Goal: Feedback & Contribution: Contribute content

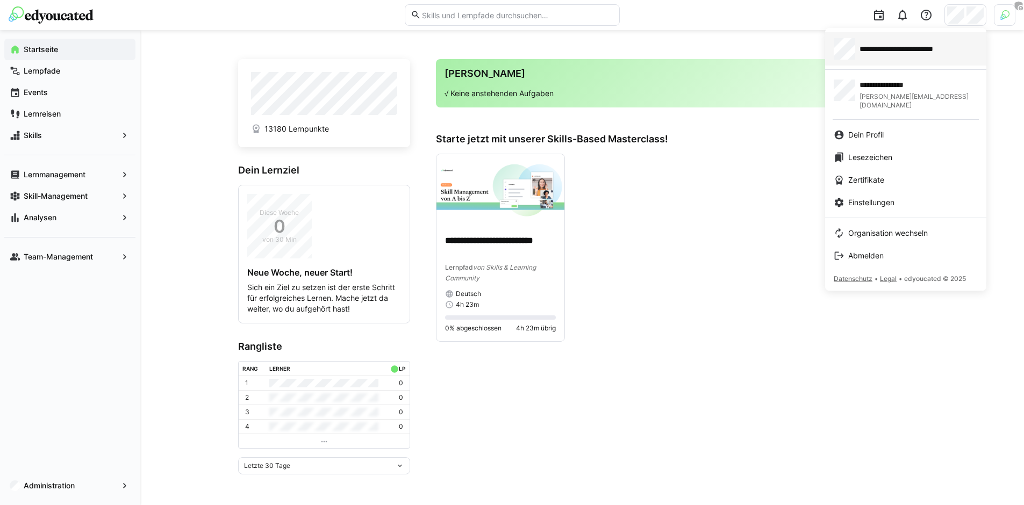
click at [893, 49] on span "**********" at bounding box center [910, 49] width 102 height 11
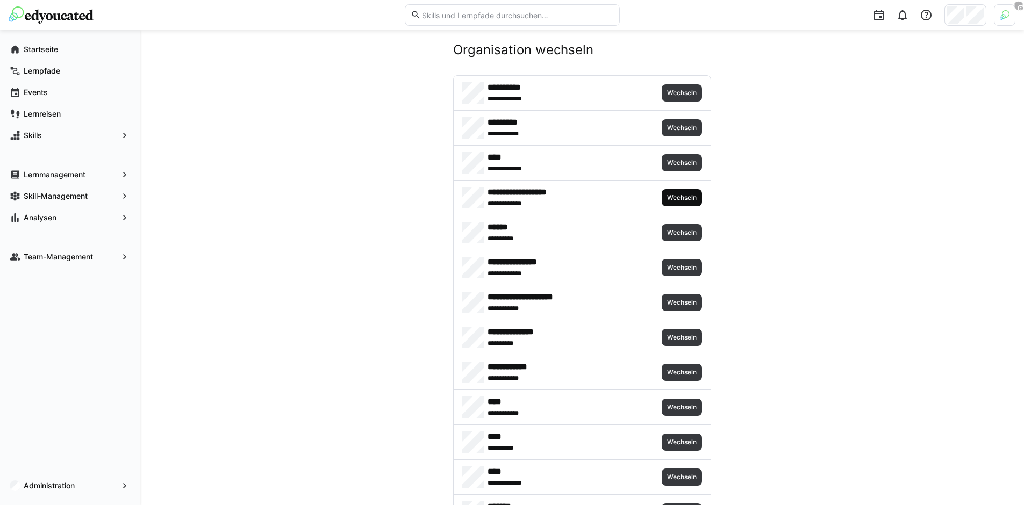
scroll to position [15, 0]
click at [669, 191] on span "Wechseln" at bounding box center [681, 197] width 40 height 17
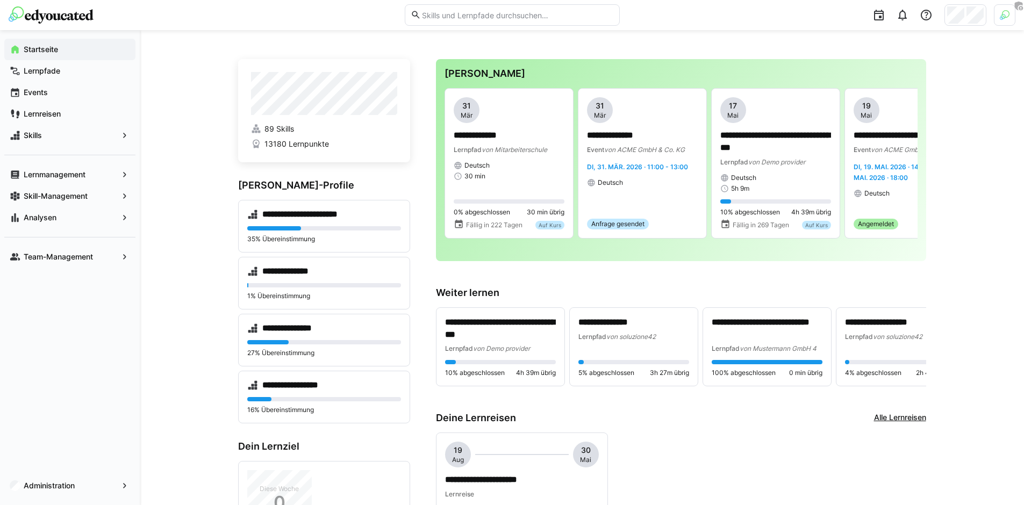
click at [70, 140] on span "Skills" at bounding box center [70, 135] width 96 height 11
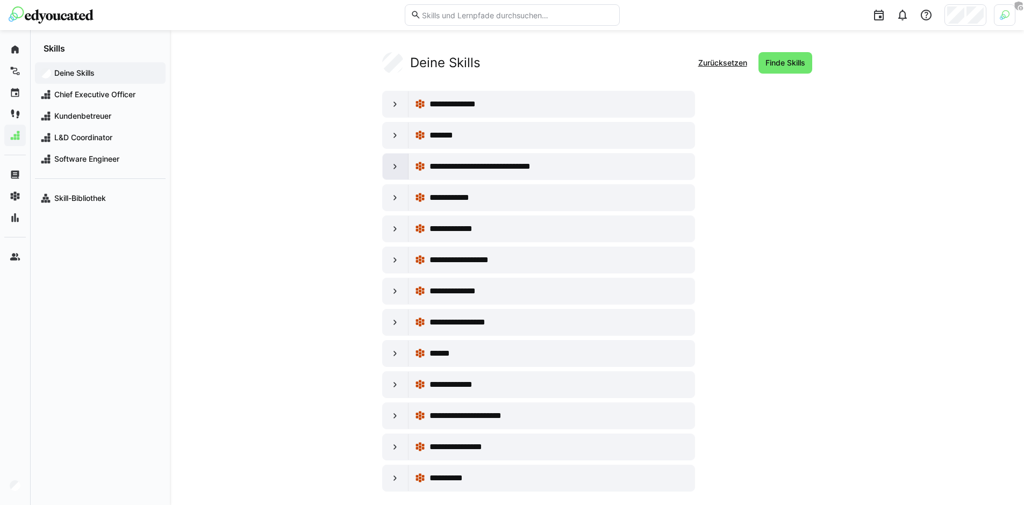
scroll to position [11, 0]
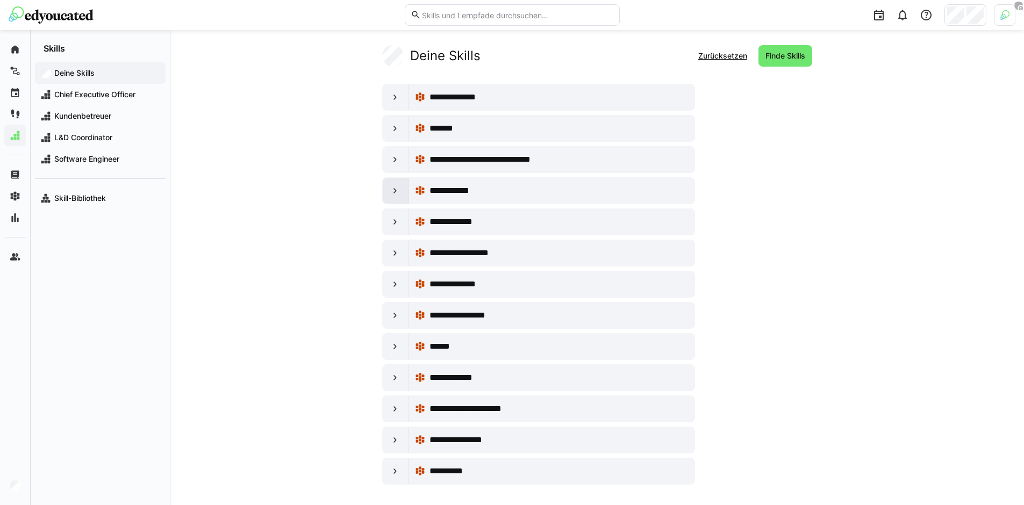
click at [397, 196] on div at bounding box center [396, 191] width 26 height 26
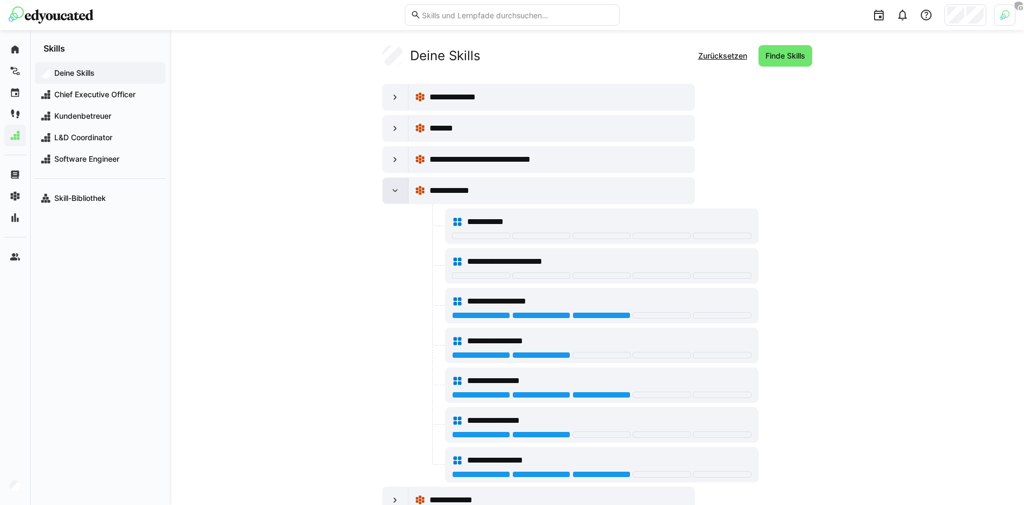
click at [392, 196] on eds-icon at bounding box center [395, 190] width 11 height 11
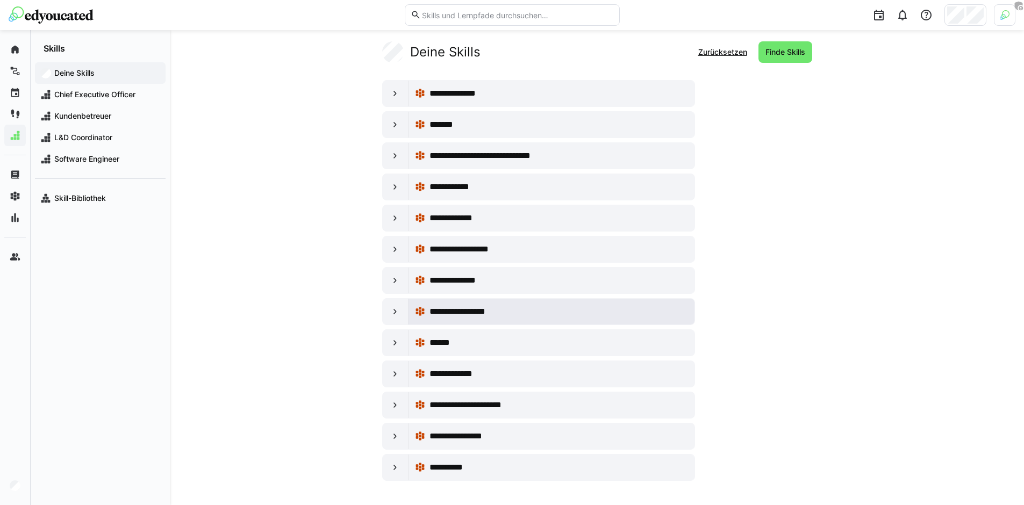
scroll to position [16, 0]
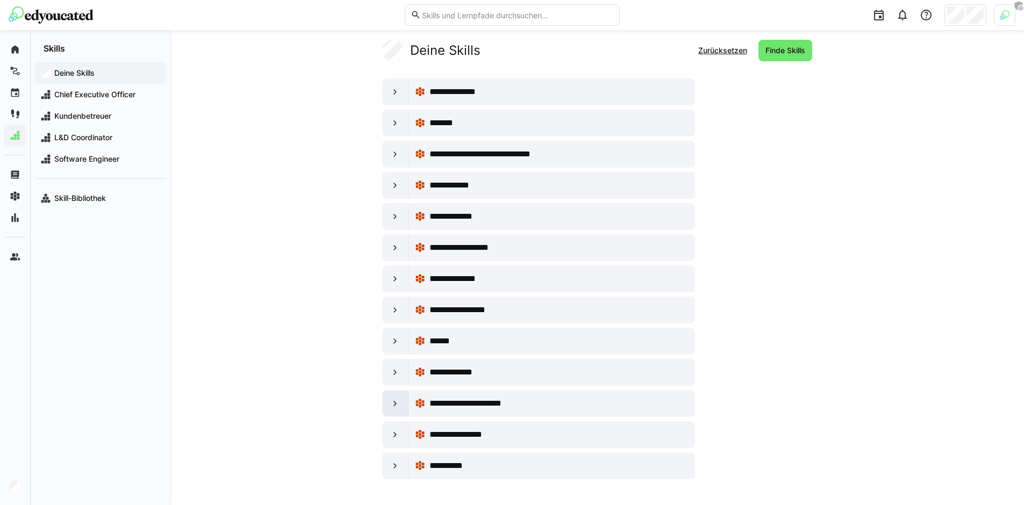
click at [398, 406] on eds-icon at bounding box center [395, 403] width 11 height 11
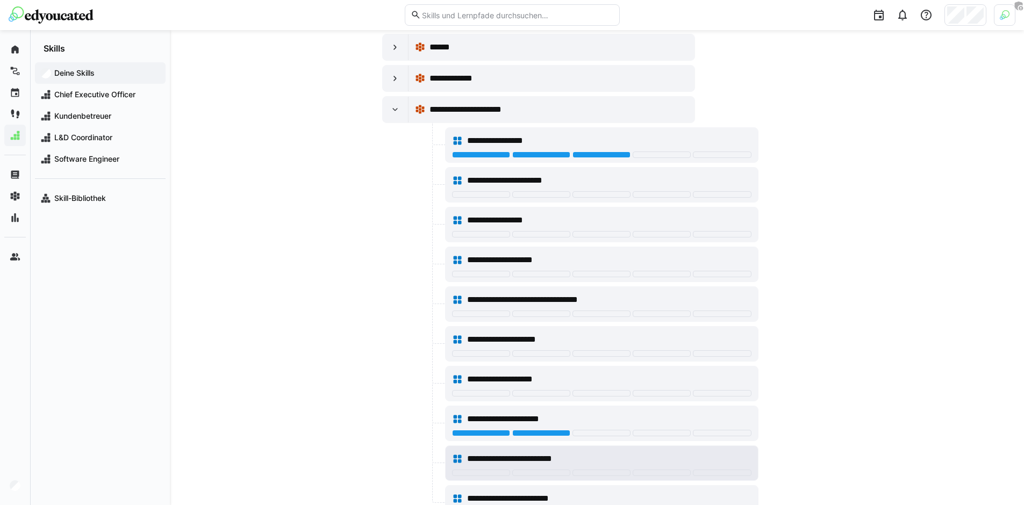
scroll to position [311, 0]
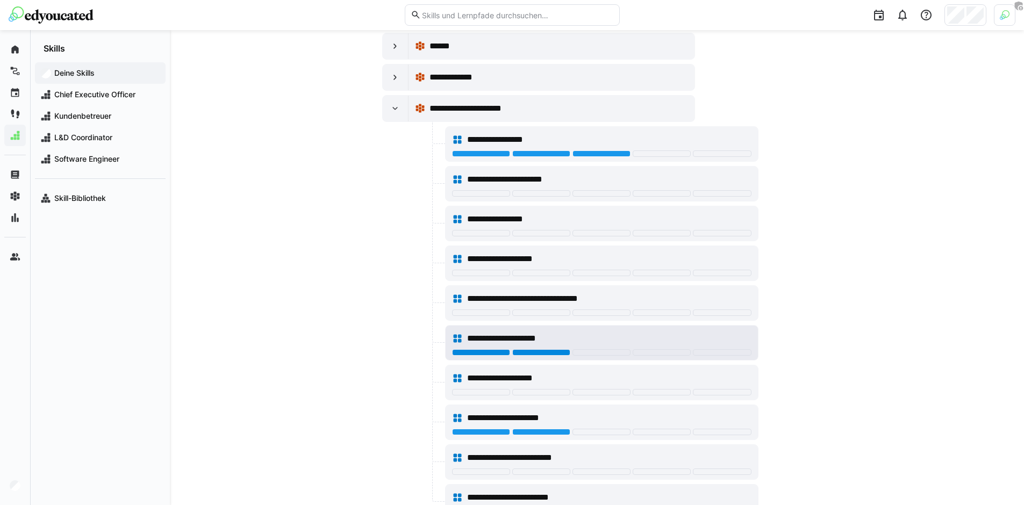
click at [529, 352] on div at bounding box center [541, 352] width 58 height 6
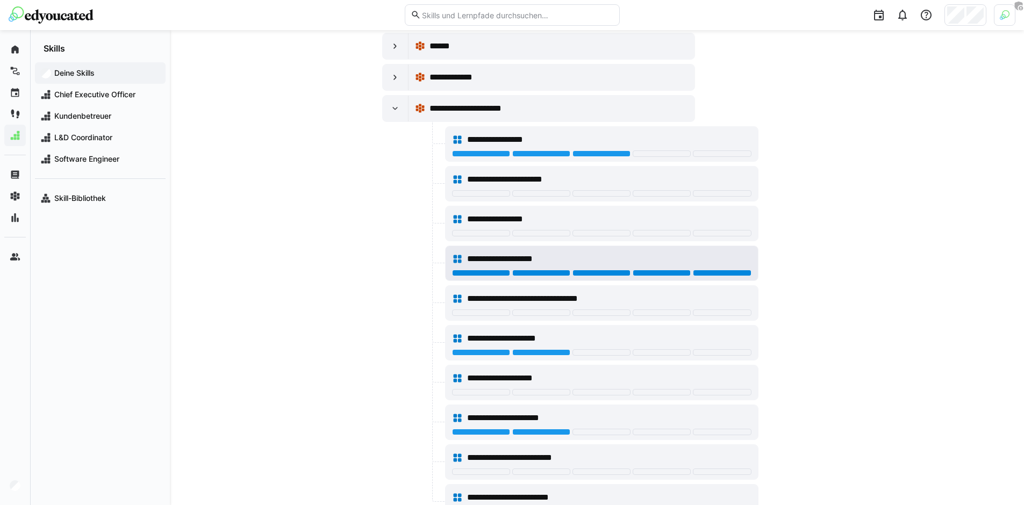
click at [732, 273] on div at bounding box center [722, 273] width 58 height 6
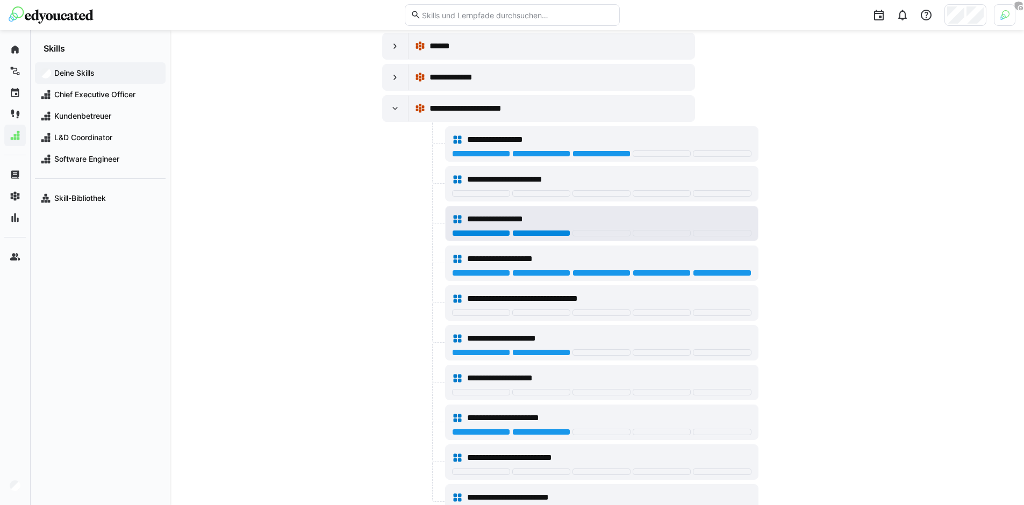
click at [554, 231] on div at bounding box center [541, 233] width 58 height 6
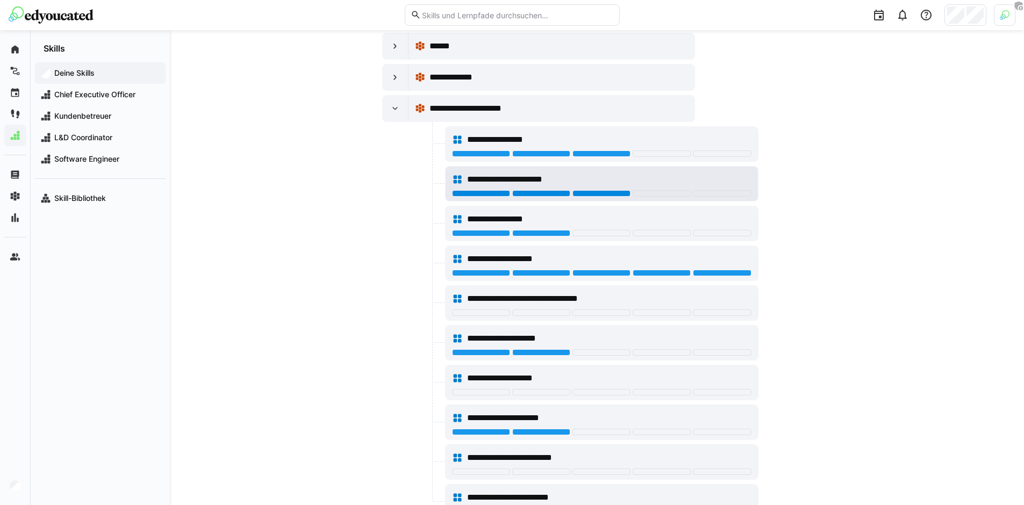
click at [583, 193] on div at bounding box center [601, 193] width 58 height 6
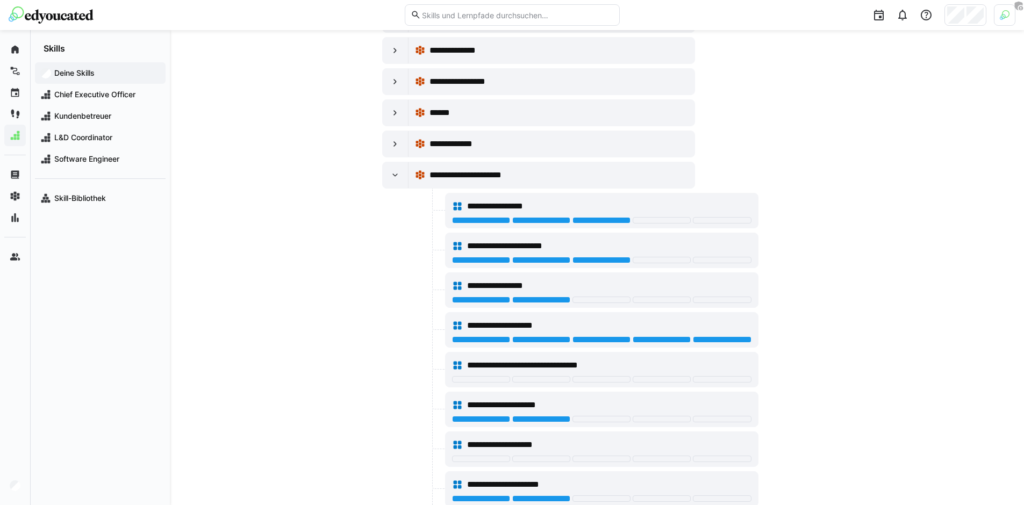
scroll to position [238, 0]
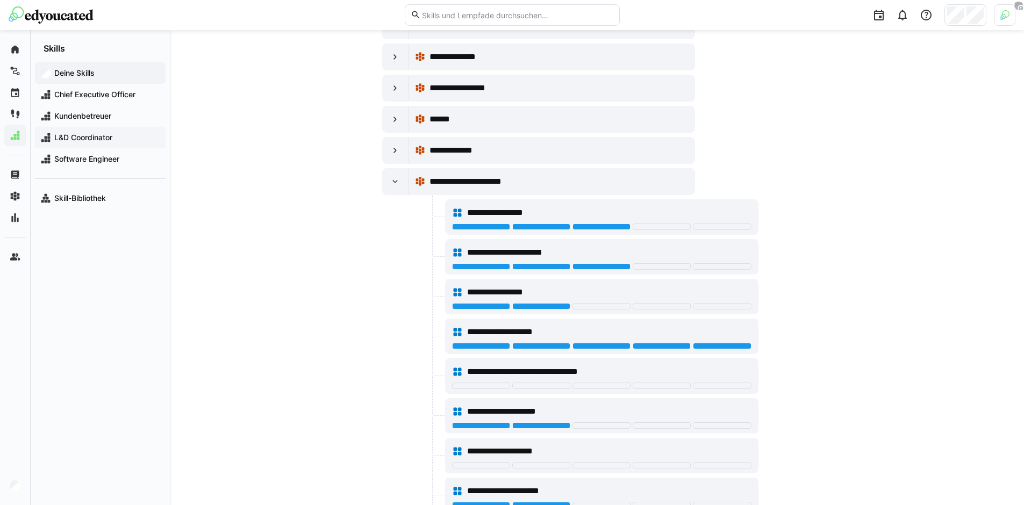
click at [99, 136] on span "L&D Coordinator" at bounding box center [106, 137] width 107 height 11
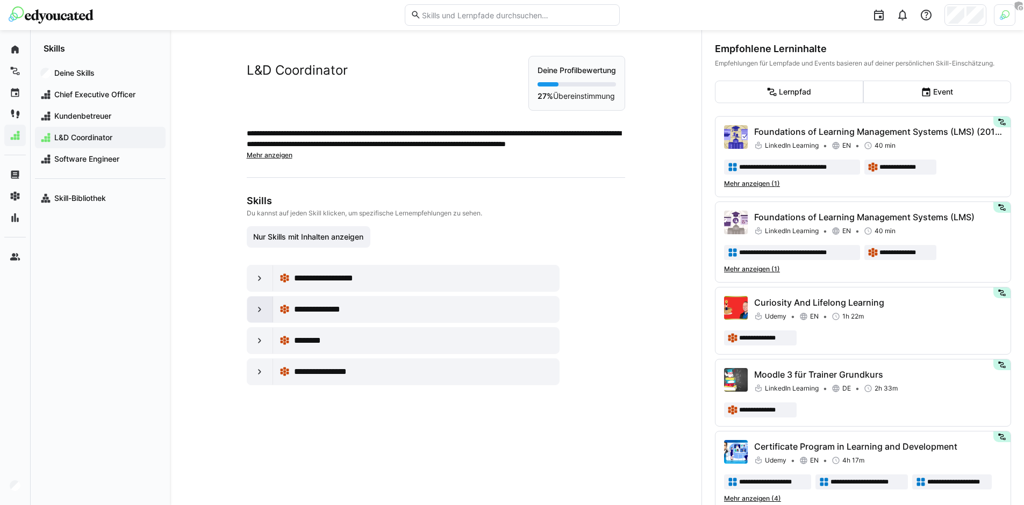
click at [257, 314] on eds-icon at bounding box center [259, 309] width 11 height 11
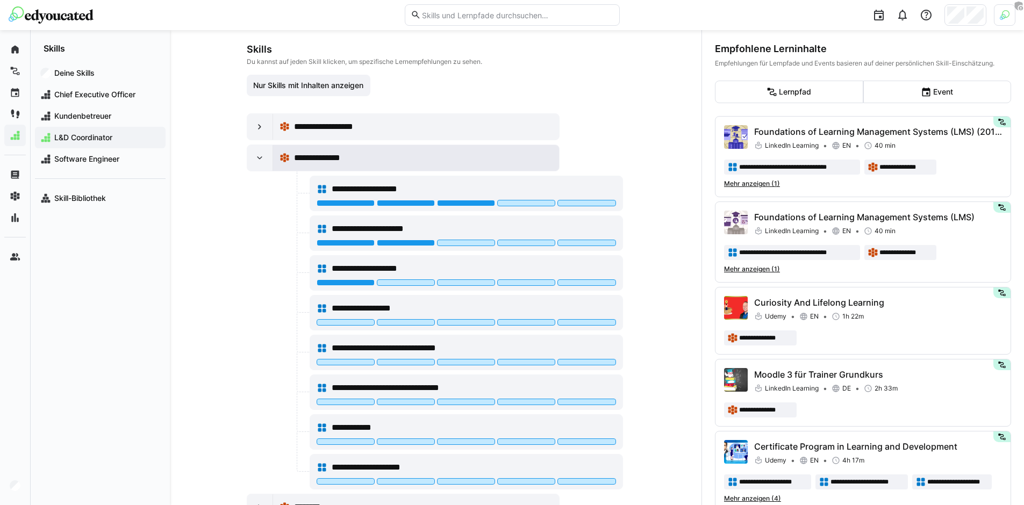
scroll to position [2, 0]
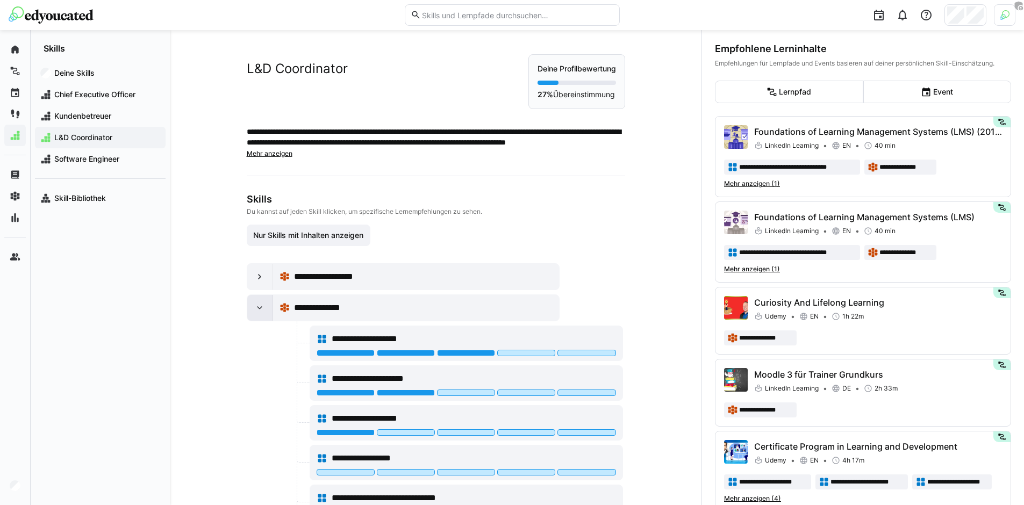
click at [260, 307] on eds-icon at bounding box center [259, 308] width 11 height 11
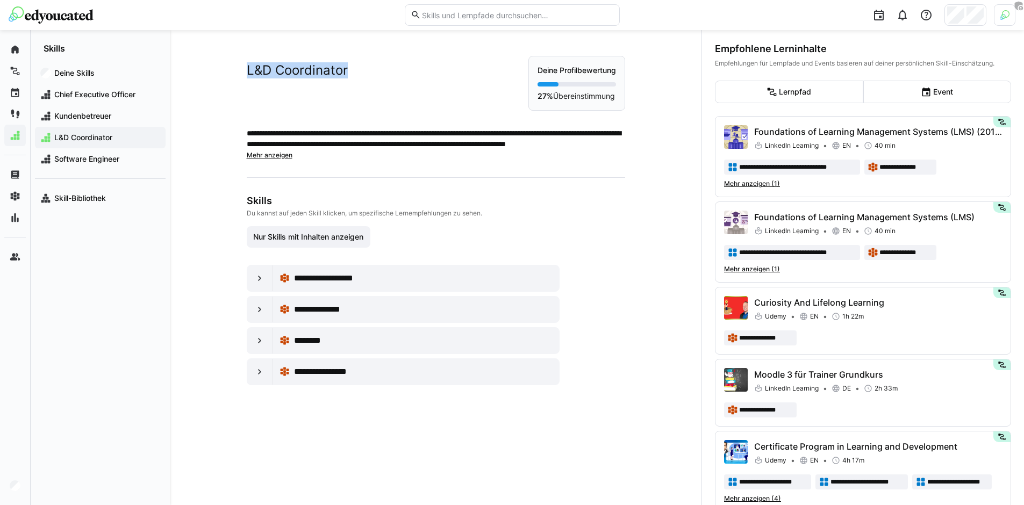
drag, startPoint x: 242, startPoint y: 64, endPoint x: 381, endPoint y: 67, distance: 139.2
click at [381, 67] on div "**********" at bounding box center [436, 220] width 430 height 381
click at [396, 83] on div "L&D Coordinator" at bounding box center [388, 83] width 282 height 55
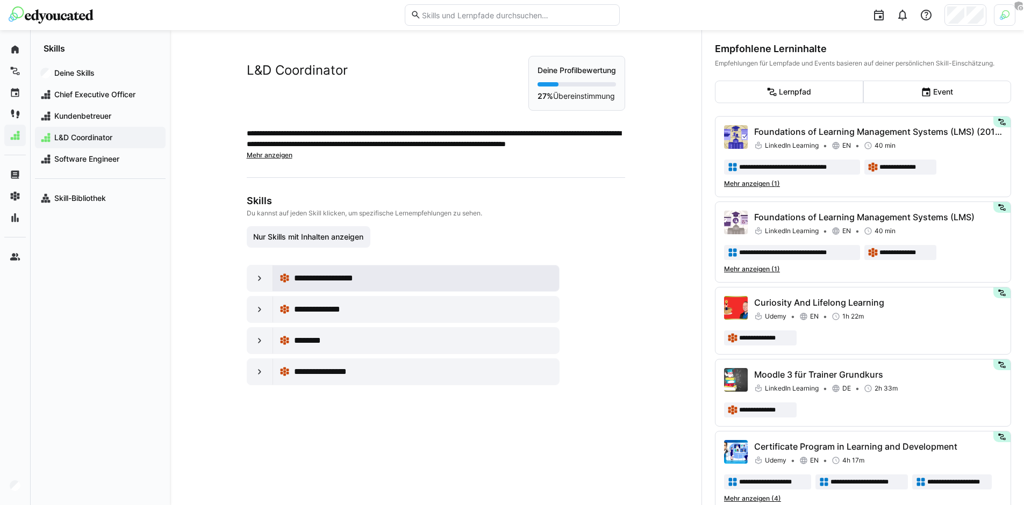
click at [426, 277] on div "**********" at bounding box center [423, 278] width 258 height 13
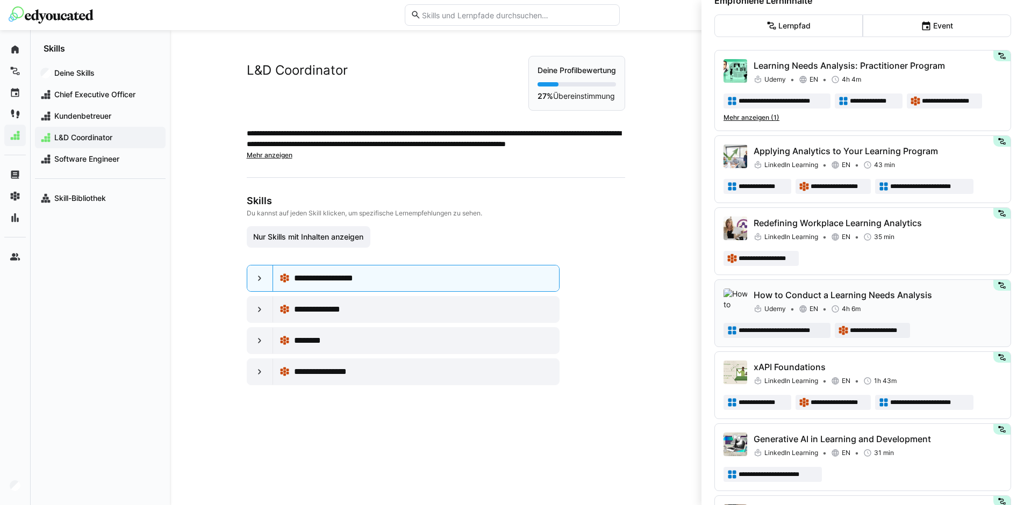
scroll to position [204, 0]
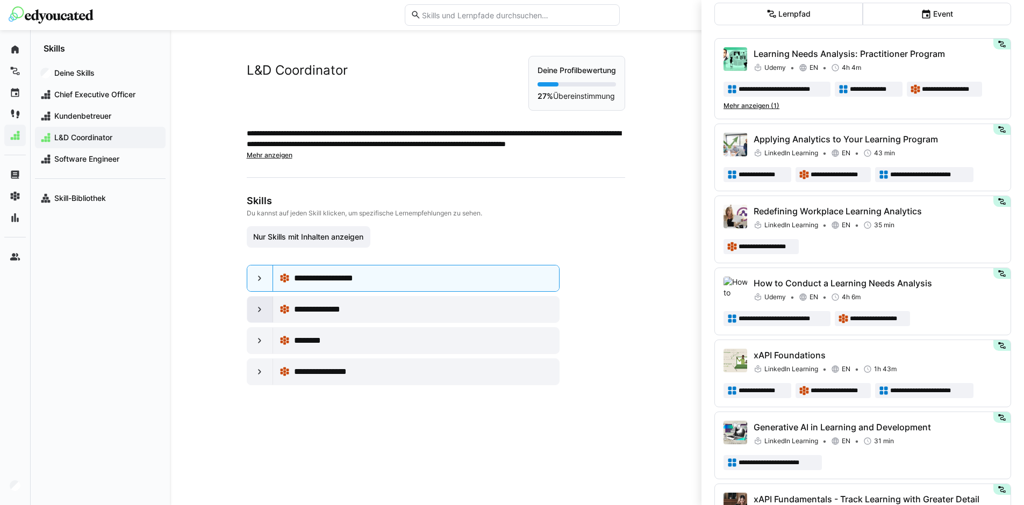
click at [257, 309] on eds-icon at bounding box center [259, 309] width 11 height 11
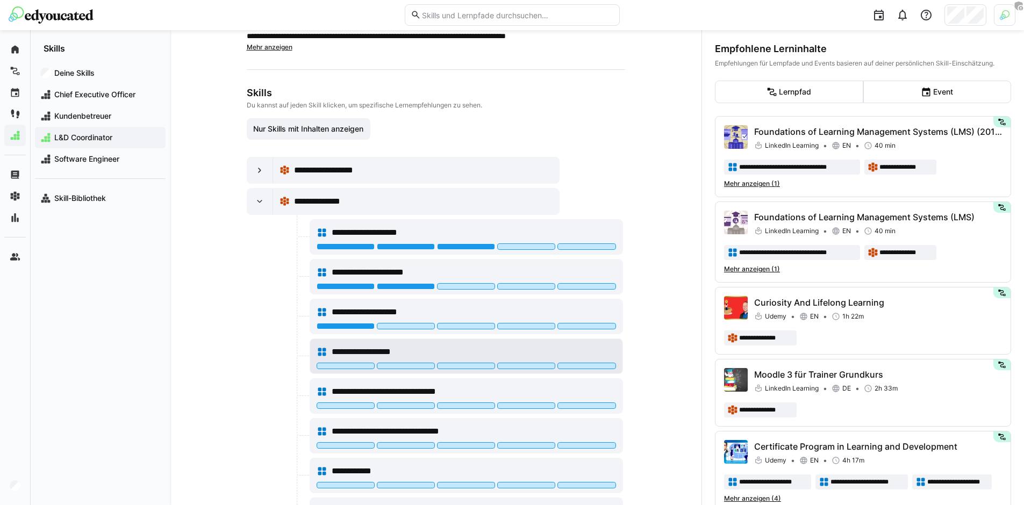
scroll to position [116, 0]
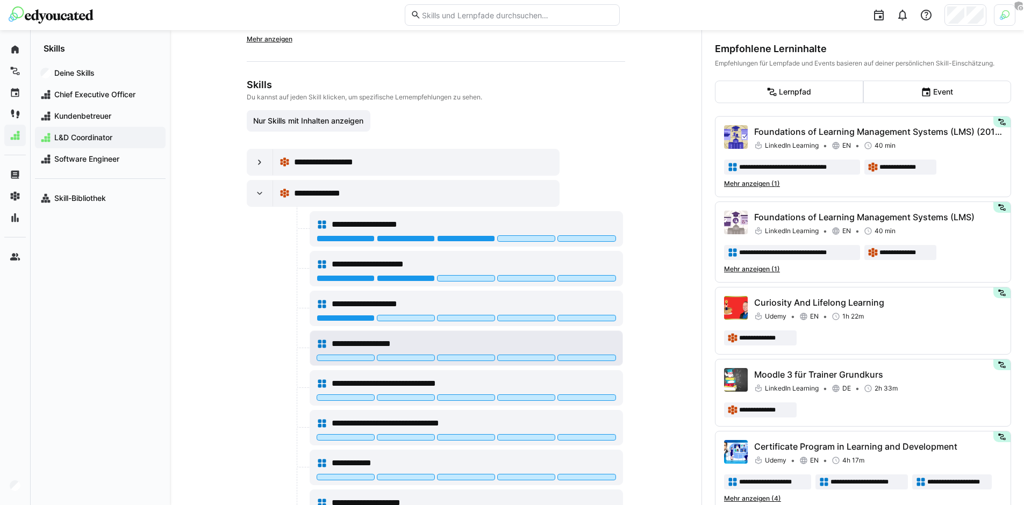
click at [464, 335] on div "**********" at bounding box center [465, 343] width 299 height 21
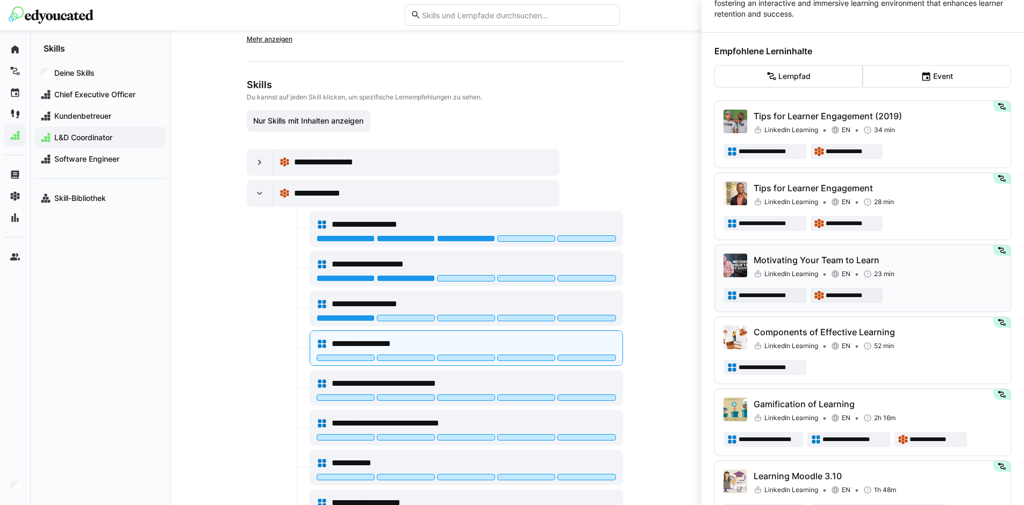
scroll to position [221, 0]
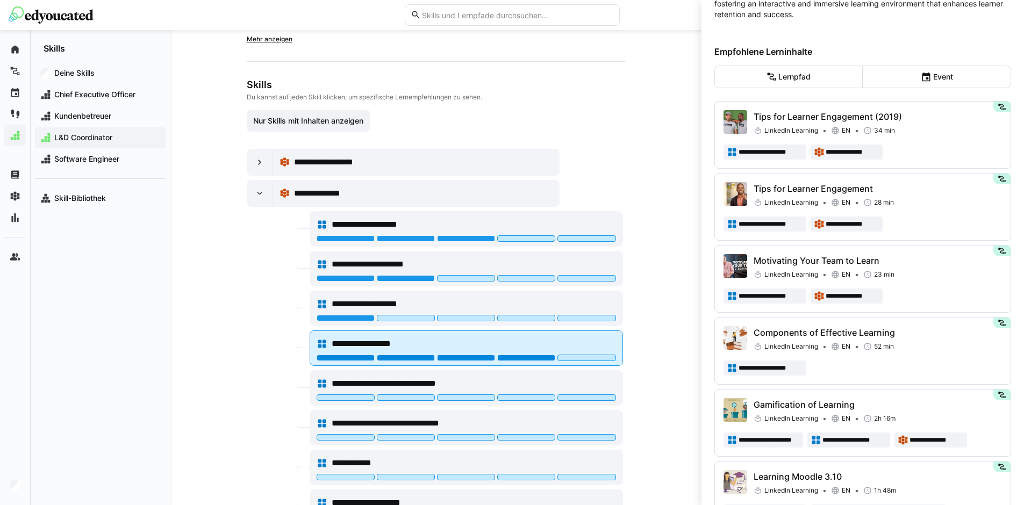
click at [510, 356] on div at bounding box center [526, 358] width 58 height 6
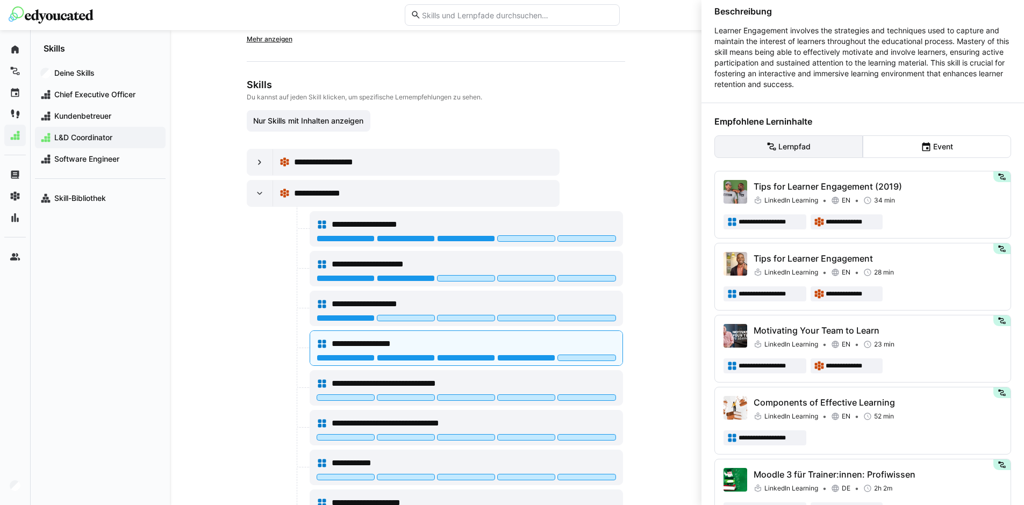
scroll to position [84, 0]
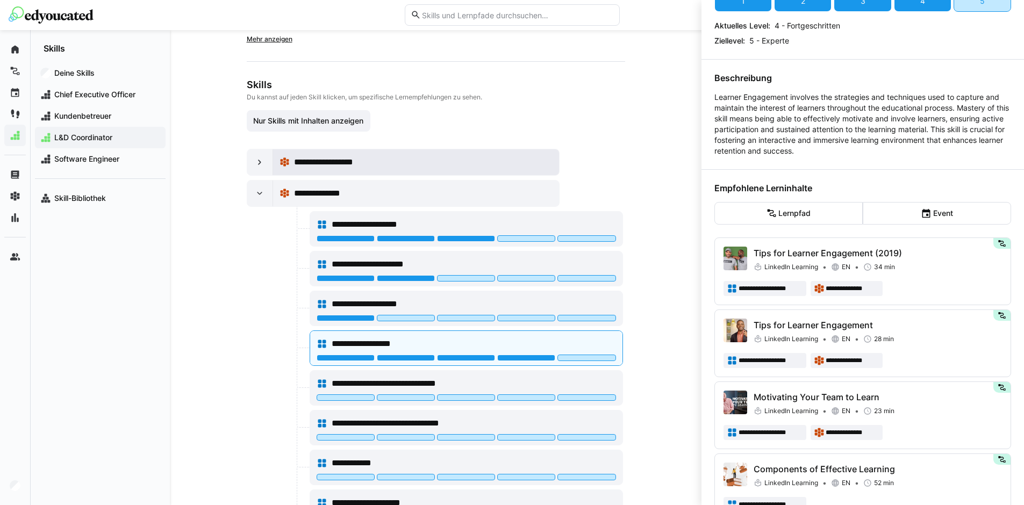
click at [363, 164] on span "**********" at bounding box center [332, 162] width 76 height 13
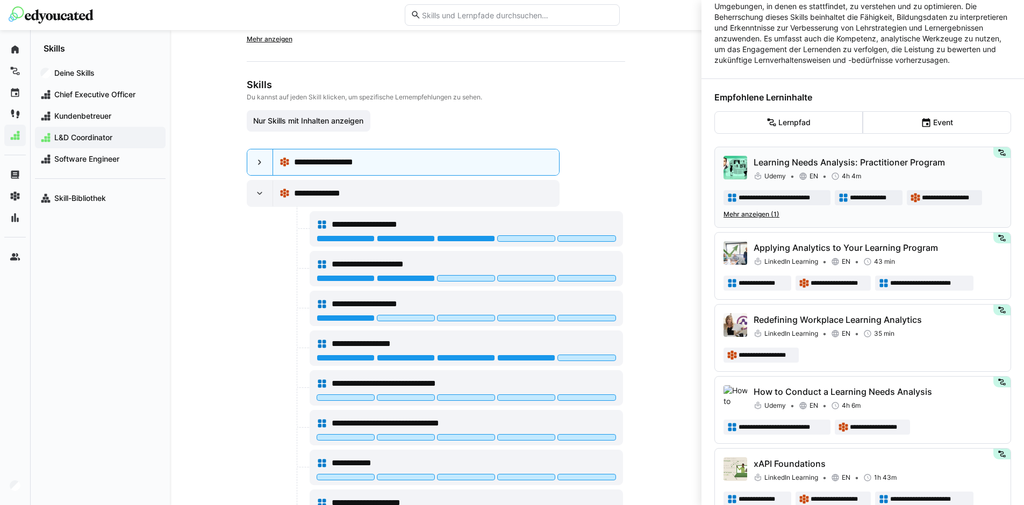
scroll to position [91, 0]
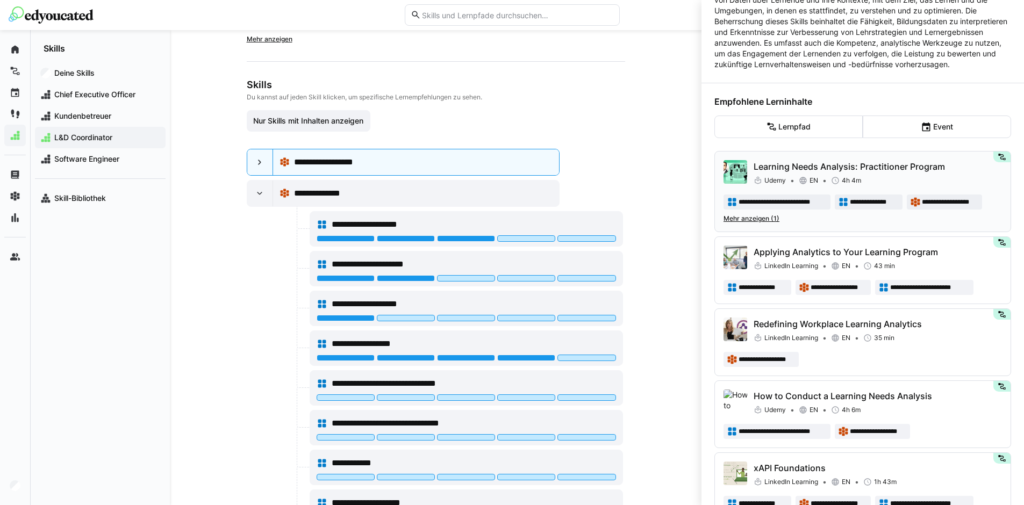
click at [830, 173] on p "Learning Needs Analysis: Practitioner Program" at bounding box center [877, 166] width 248 height 13
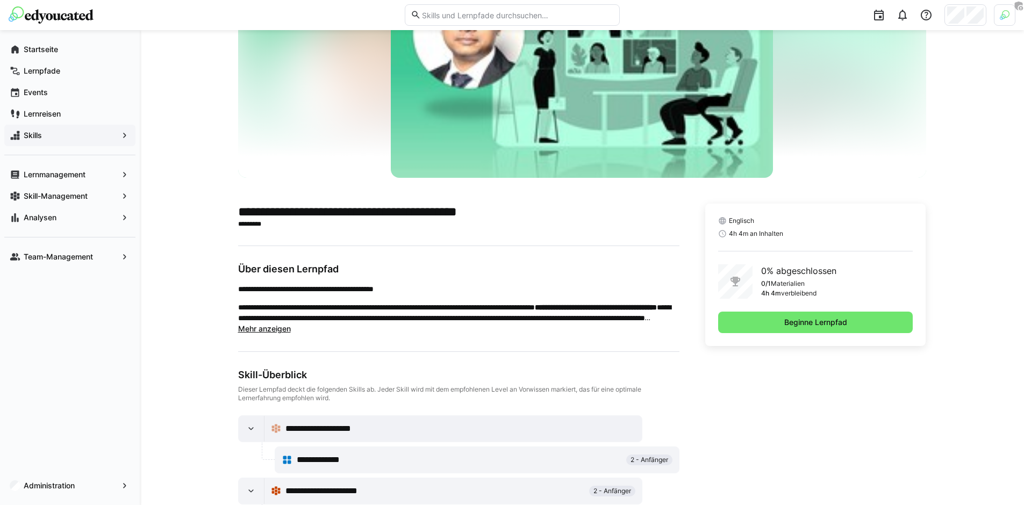
scroll to position [86, 0]
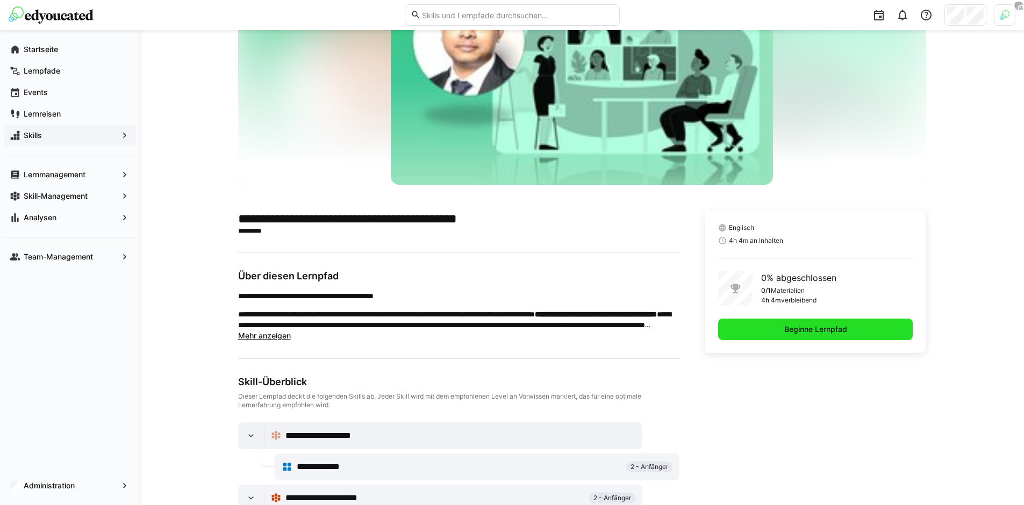
click at [777, 323] on span "Beginne Lernpfad" at bounding box center [815, 329] width 195 height 21
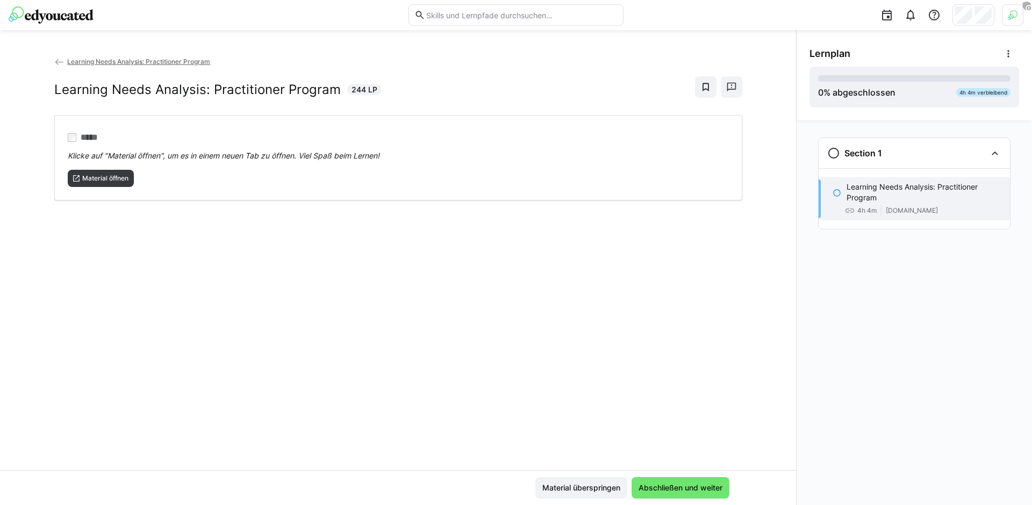
click at [60, 60] on eds-icon at bounding box center [59, 62] width 11 height 11
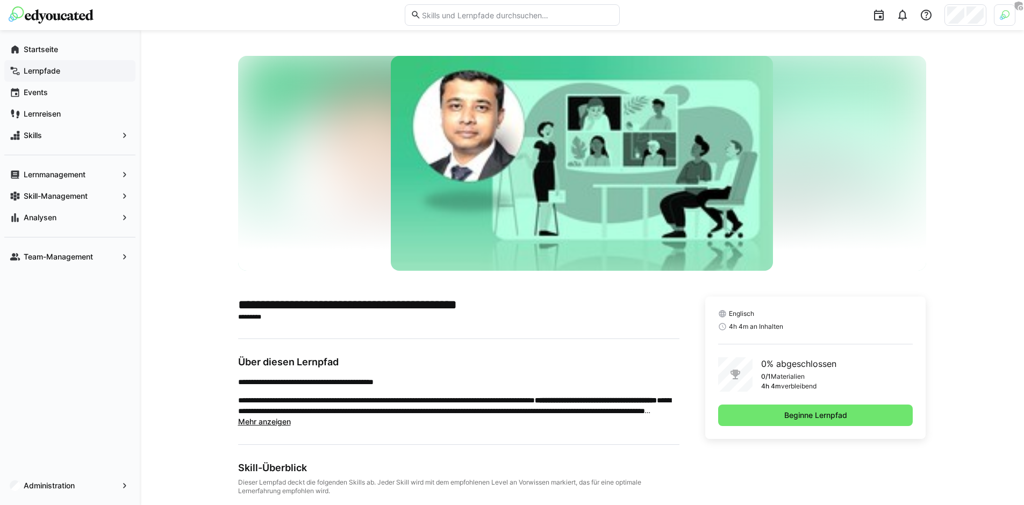
click at [82, 74] on span "Lernpfade" at bounding box center [76, 71] width 108 height 11
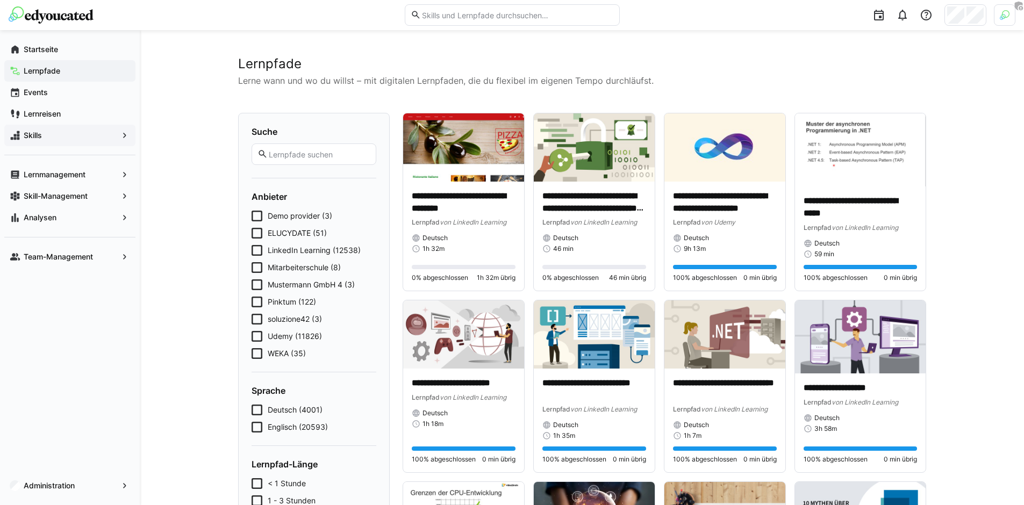
click at [78, 132] on span "Skills" at bounding box center [70, 135] width 96 height 11
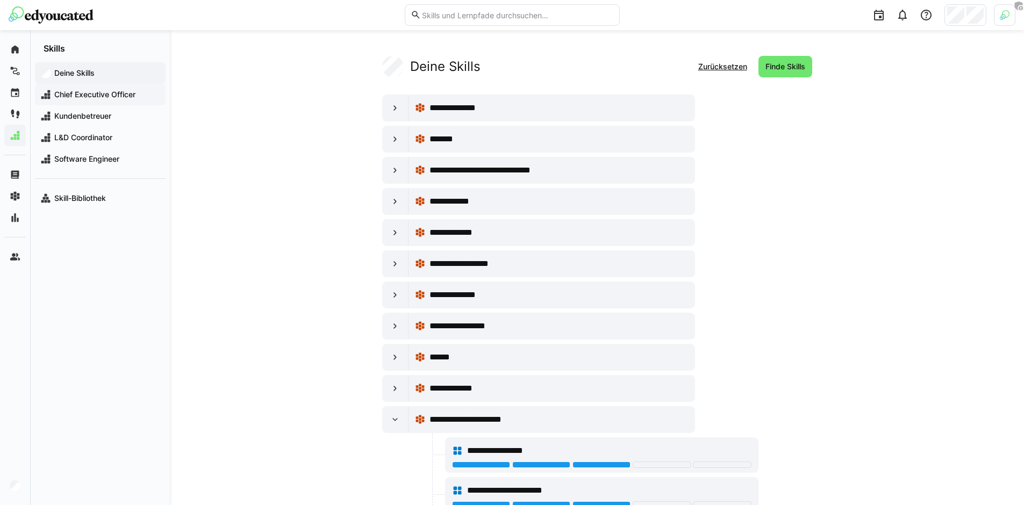
click at [88, 92] on span "Chief Executive Officer" at bounding box center [106, 94] width 107 height 11
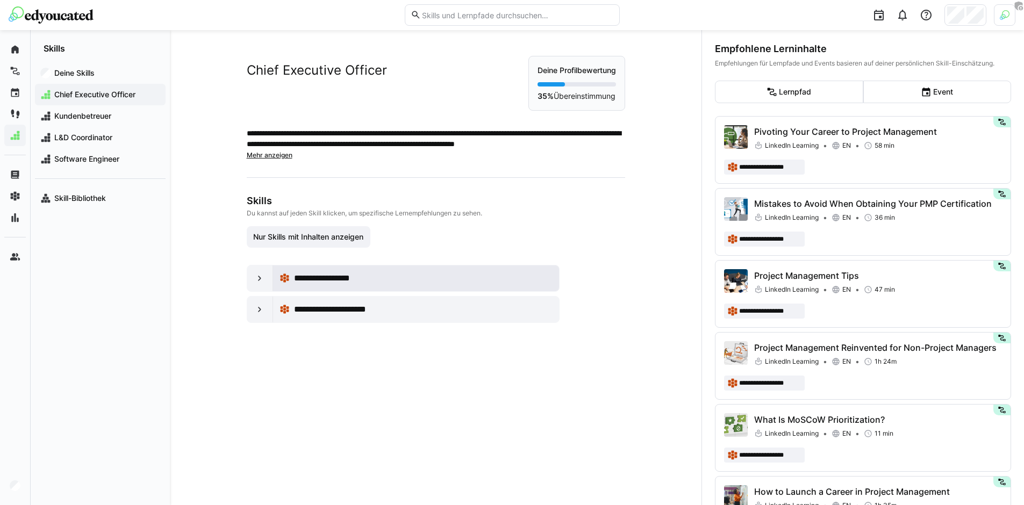
click at [342, 284] on span "**********" at bounding box center [335, 278] width 83 height 13
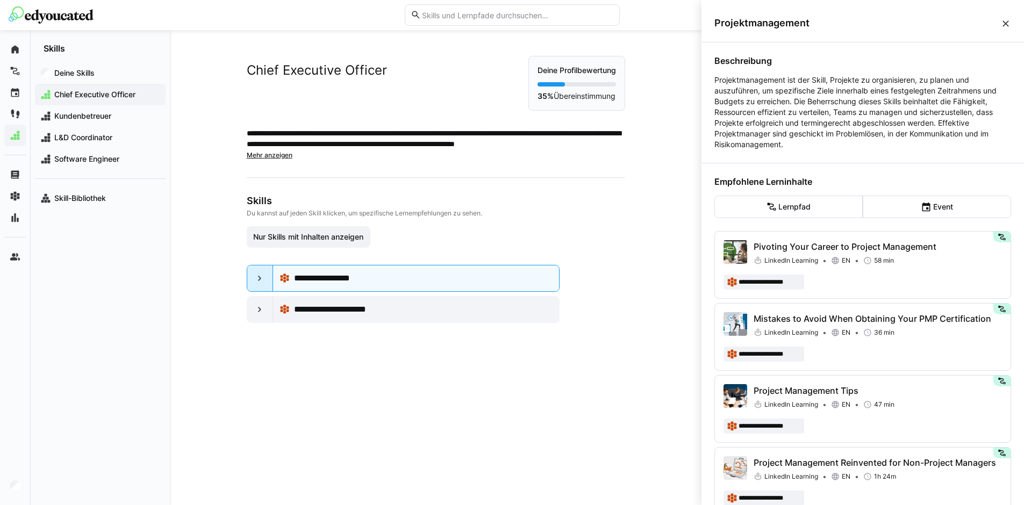
click at [260, 290] on div at bounding box center [260, 278] width 26 height 26
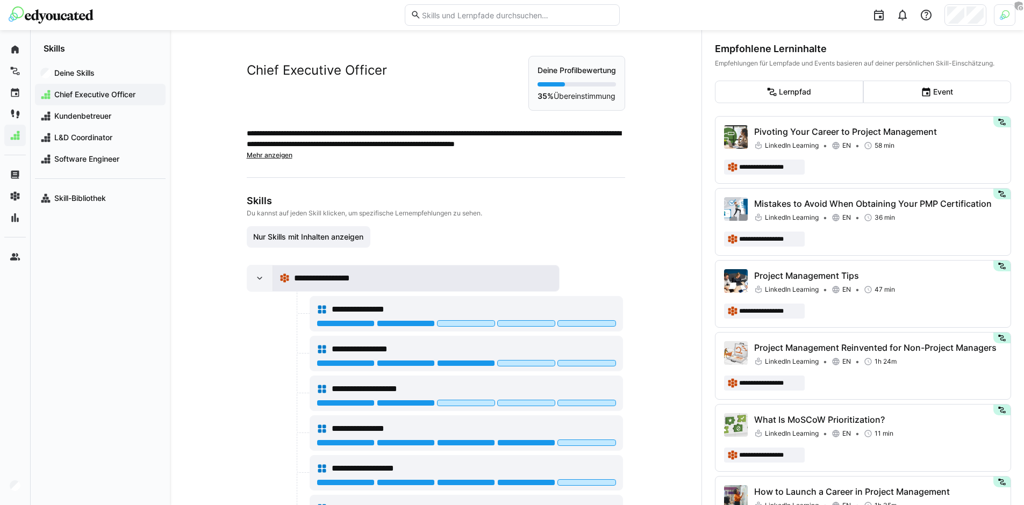
click at [322, 284] on span "**********" at bounding box center [335, 278] width 83 height 13
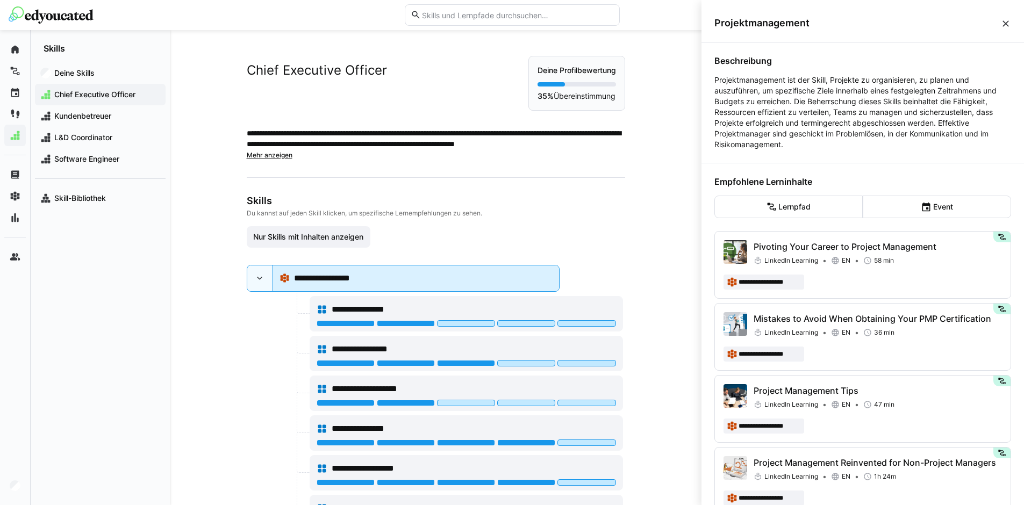
click at [308, 282] on span "**********" at bounding box center [335, 278] width 83 height 13
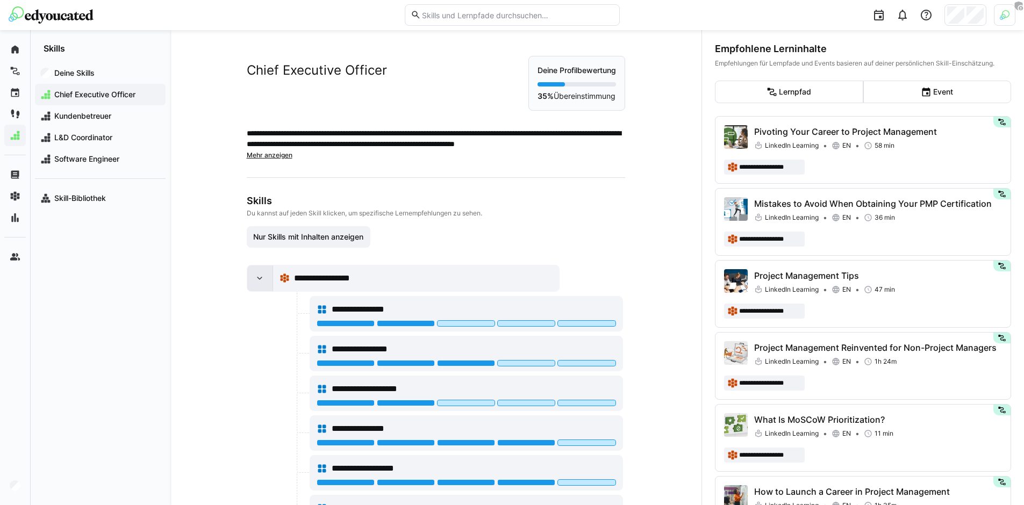
click at [267, 282] on div at bounding box center [260, 278] width 26 height 26
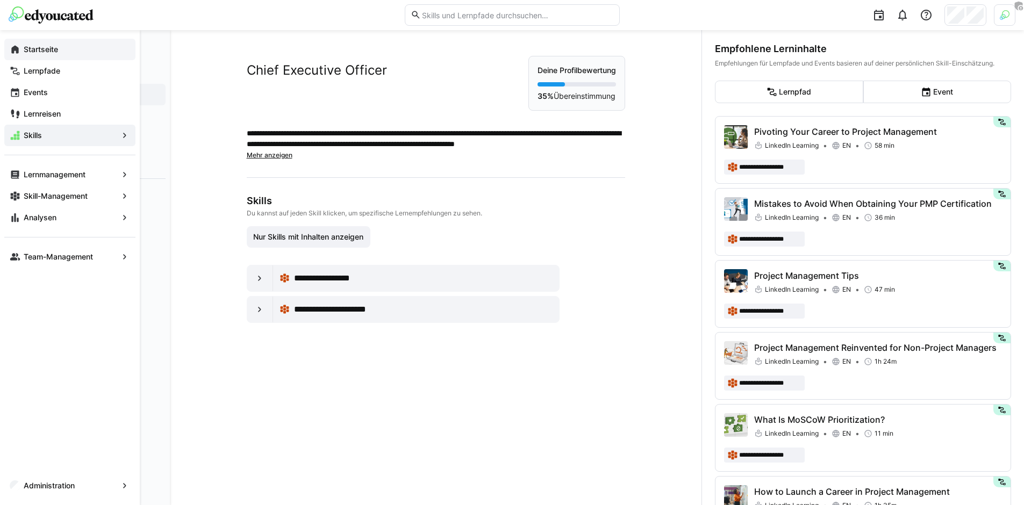
click at [20, 50] on eds-icon at bounding box center [15, 49] width 11 height 11
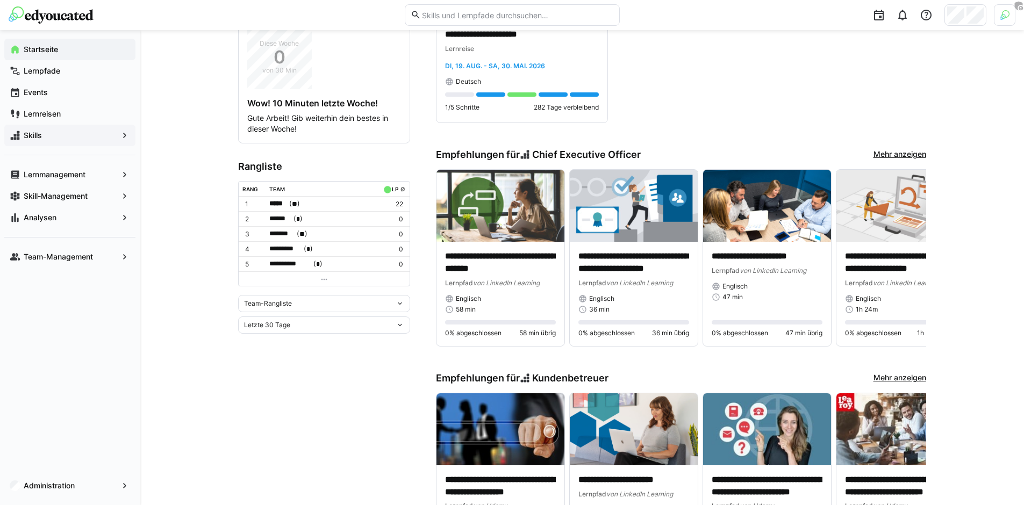
scroll to position [445, 0]
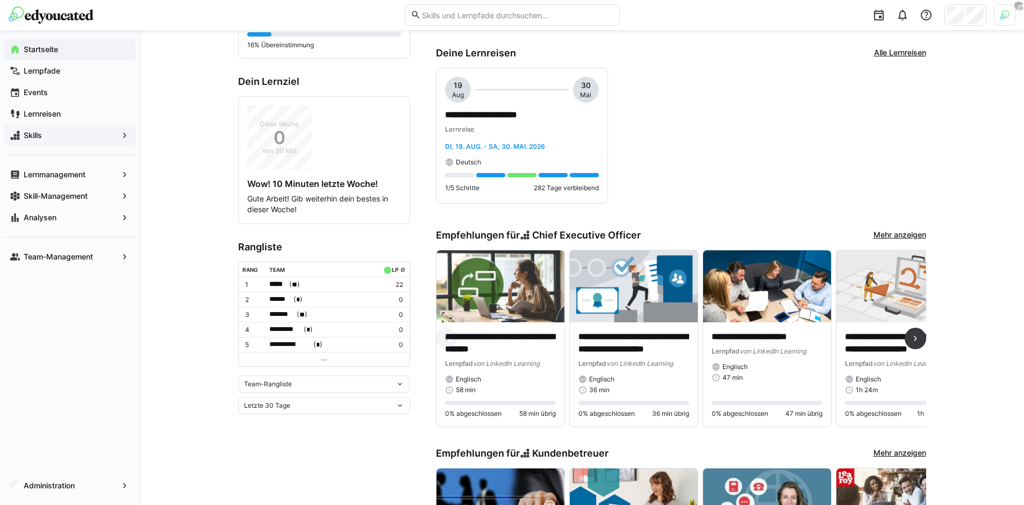
scroll to position [338, 0]
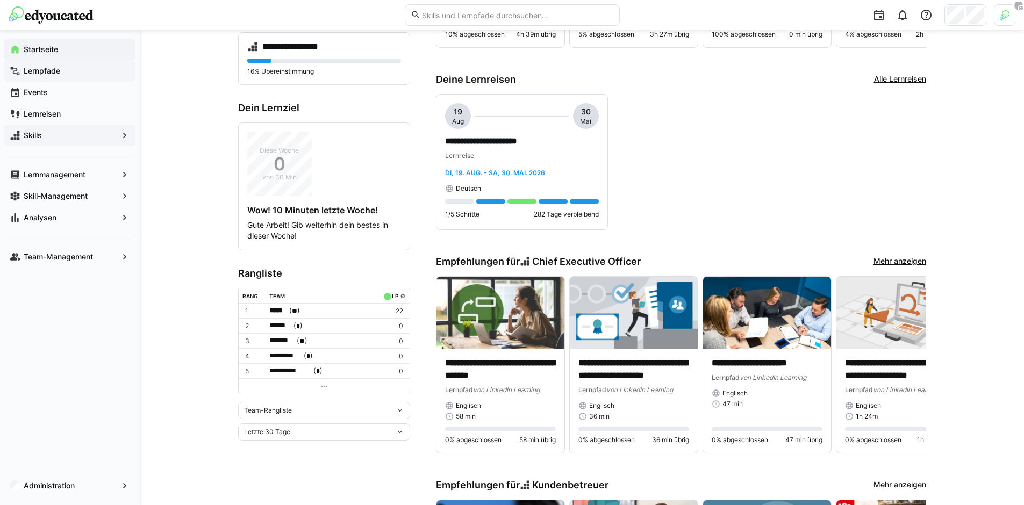
click at [52, 77] on div "Lernpfade" at bounding box center [69, 70] width 131 height 21
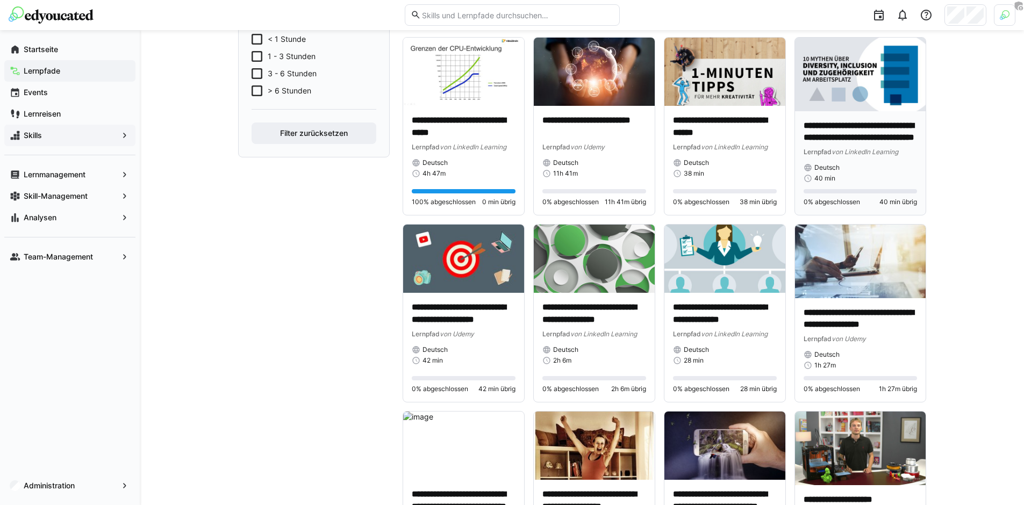
scroll to position [444, 0]
click at [40, 180] on div "Lernmanagement" at bounding box center [69, 174] width 131 height 21
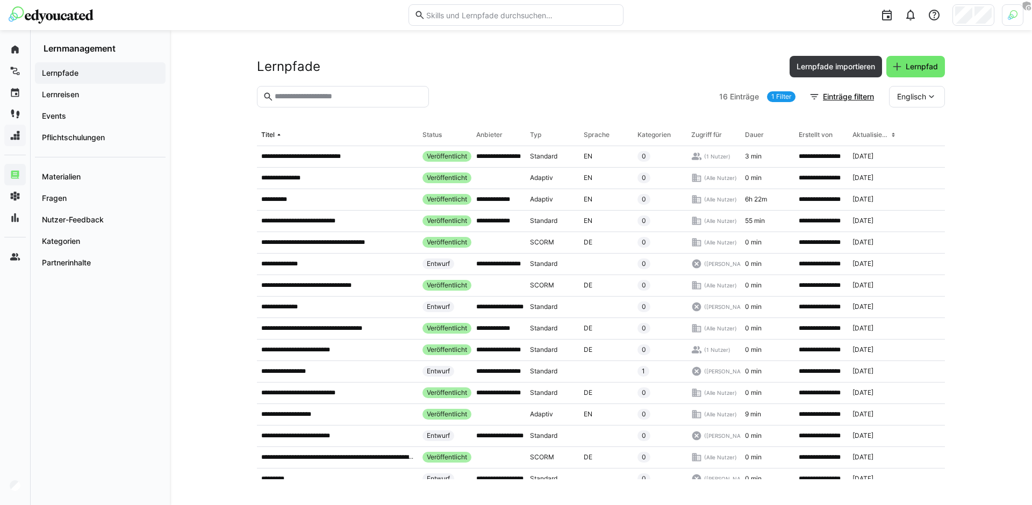
click at [781, 102] on div "16 Einträge 1 Filter Einträge filtern Englisch" at bounding box center [832, 96] width 226 height 21
click at [778, 93] on link "1 Filter" at bounding box center [781, 96] width 28 height 11
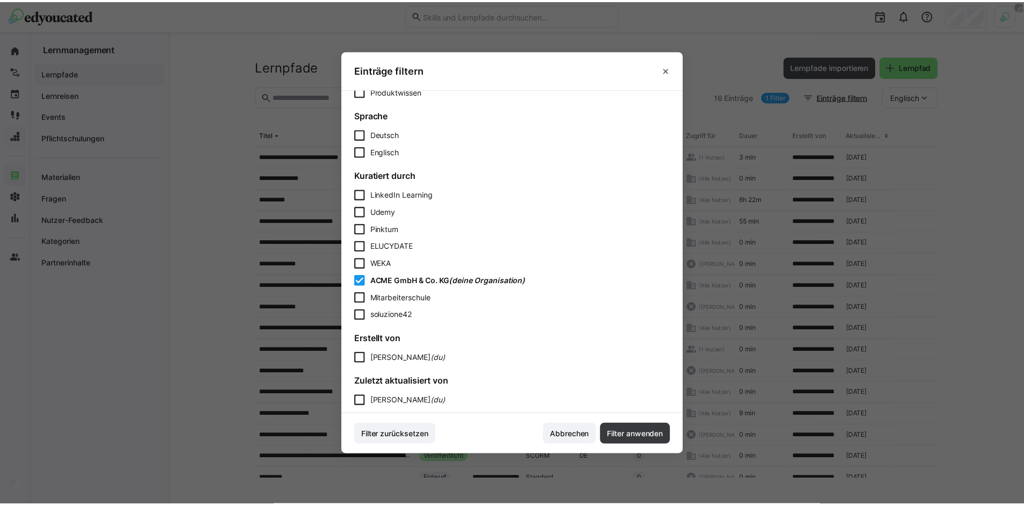
scroll to position [557, 0]
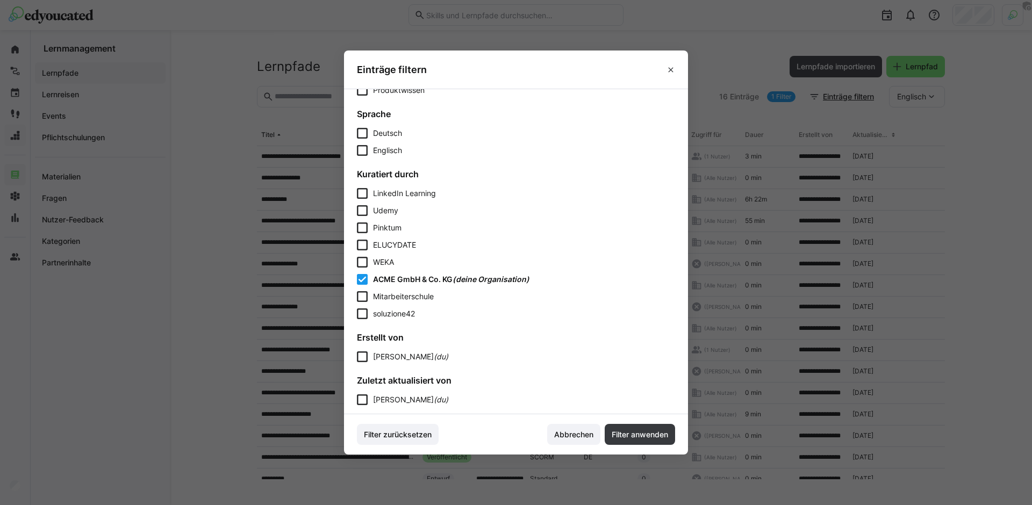
click at [388, 285] on div "LinkedIn Learning Udemy Pinktum ELUCYDATE WEKA ACME GmbH & Co. KG (deine Organi…" at bounding box center [516, 253] width 318 height 131
click at [386, 279] on span "ACME GmbH & Co. KG" at bounding box center [413, 279] width 80 height 9
click at [392, 188] on div "LinkedIn Learning" at bounding box center [404, 193] width 63 height 11
click at [627, 429] on span "Filter anwenden" at bounding box center [640, 434] width 60 height 11
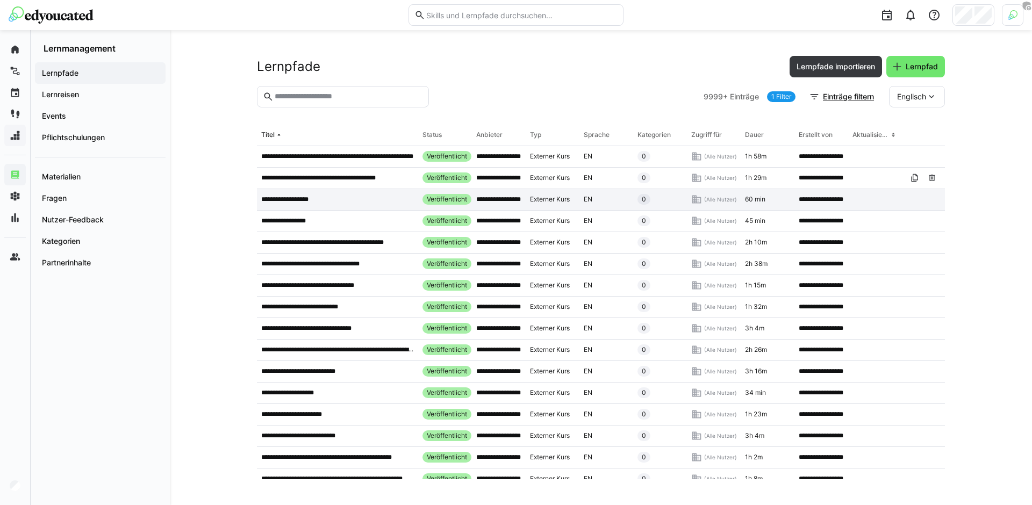
click at [326, 199] on app-table-first-column "**********" at bounding box center [337, 199] width 153 height 9
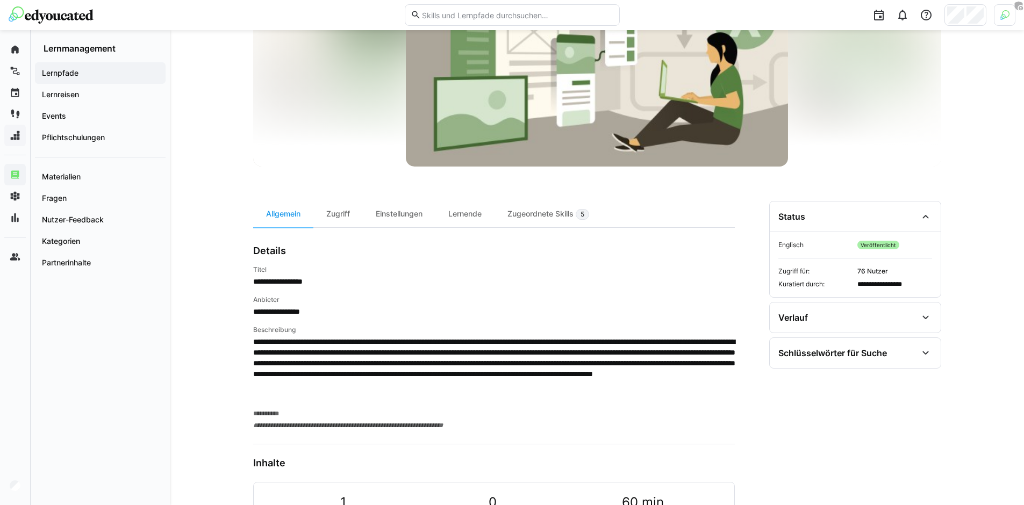
scroll to position [31, 0]
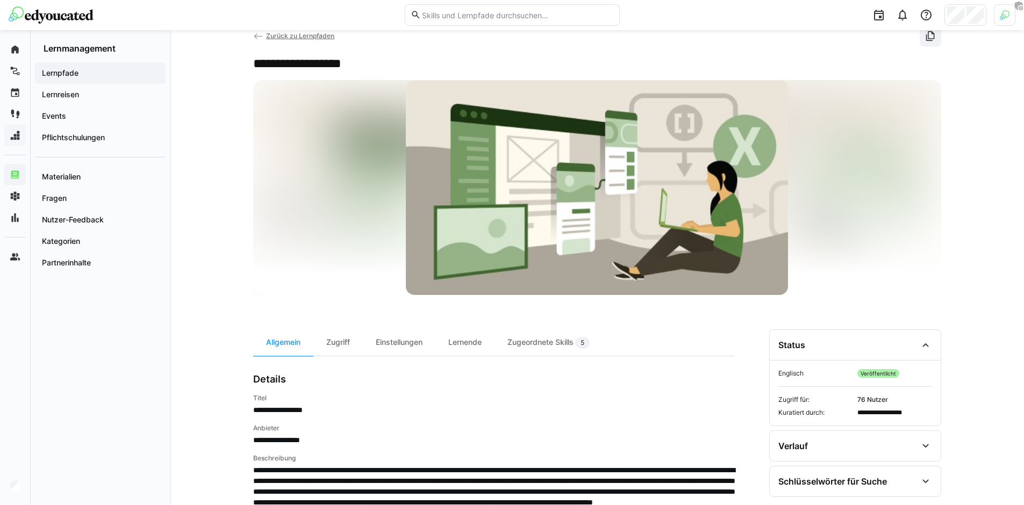
click at [573, 326] on app-header-sidebar-layout "**********" at bounding box center [597, 364] width 688 height 678
click at [573, 334] on div "Zugeordnete Skills 5" at bounding box center [547, 342] width 107 height 26
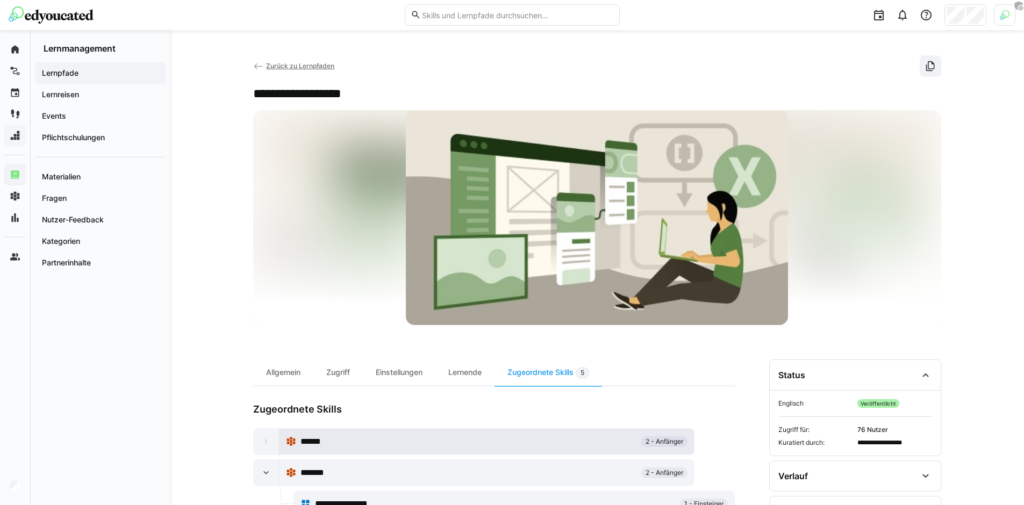
scroll to position [101, 0]
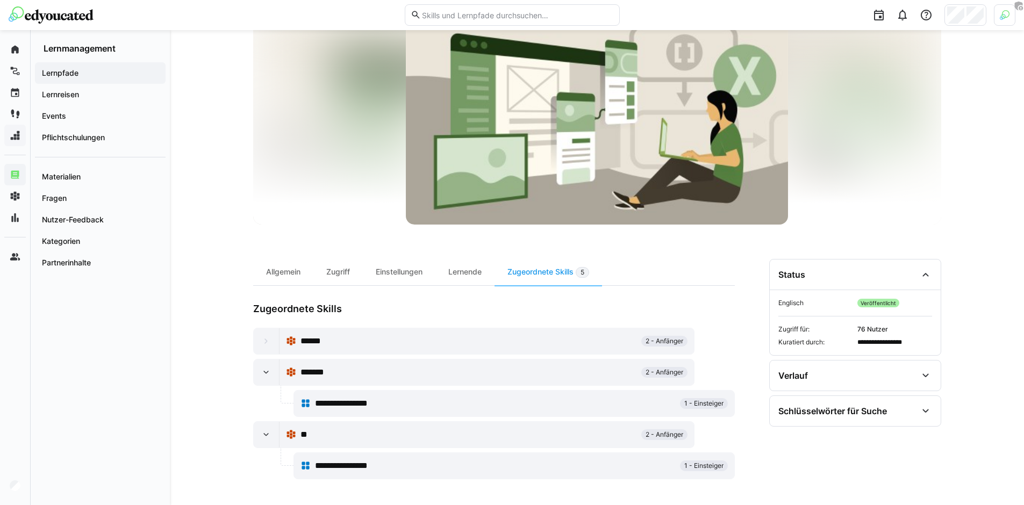
click at [262, 371] on eds-icon at bounding box center [266, 372] width 11 height 11
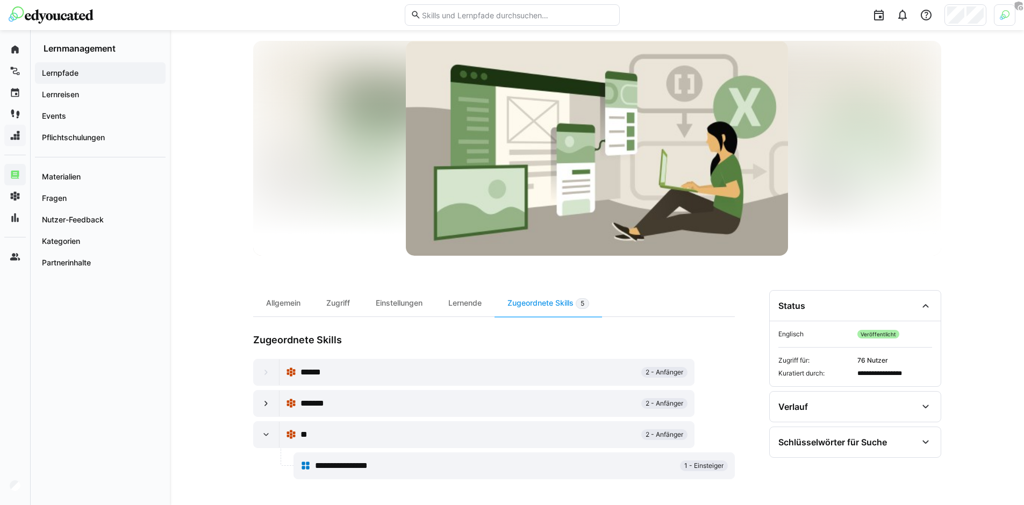
drag, startPoint x: 273, startPoint y: 398, endPoint x: 276, endPoint y: 388, distance: 10.4
click at [274, 397] on div at bounding box center [267, 404] width 26 height 26
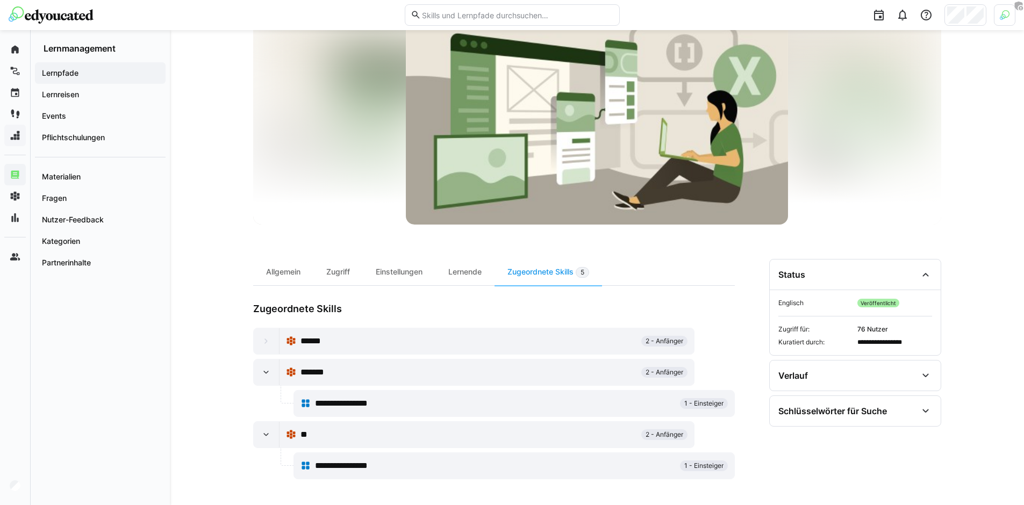
click at [267, 440] on eds-icon at bounding box center [266, 434] width 11 height 11
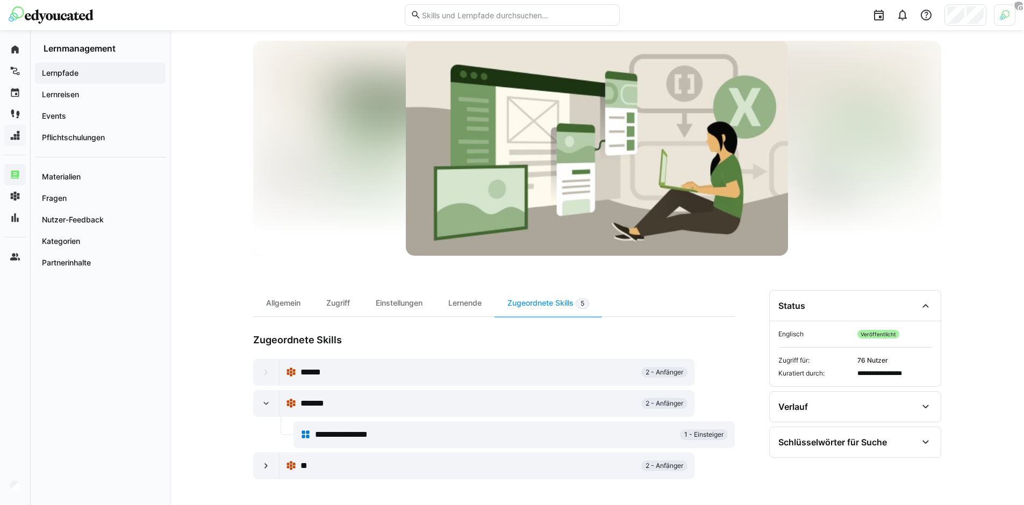
click at [267, 439] on div at bounding box center [272, 434] width 38 height 27
click at [268, 465] on eds-icon at bounding box center [266, 465] width 11 height 11
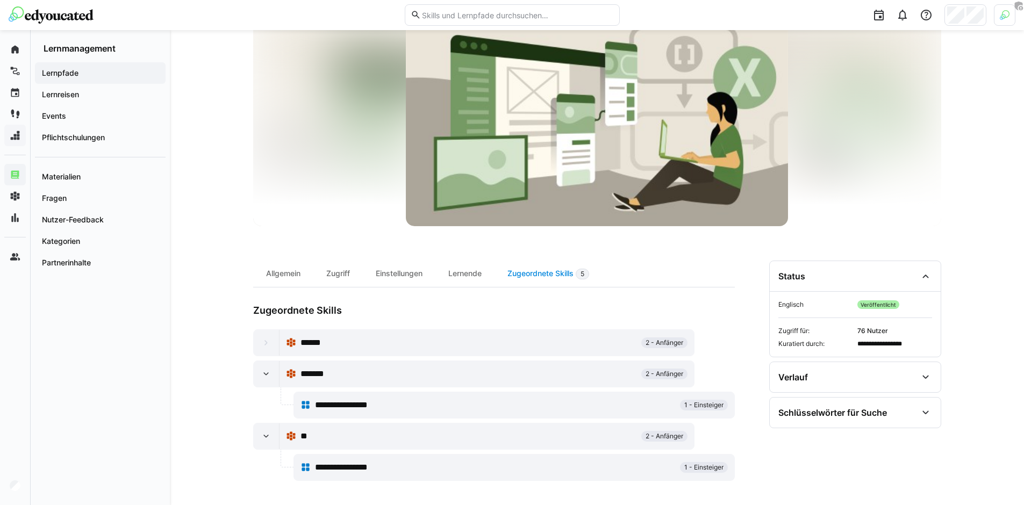
scroll to position [99, 0]
click at [119, 74] on span "Lernpfade" at bounding box center [100, 73] width 120 height 11
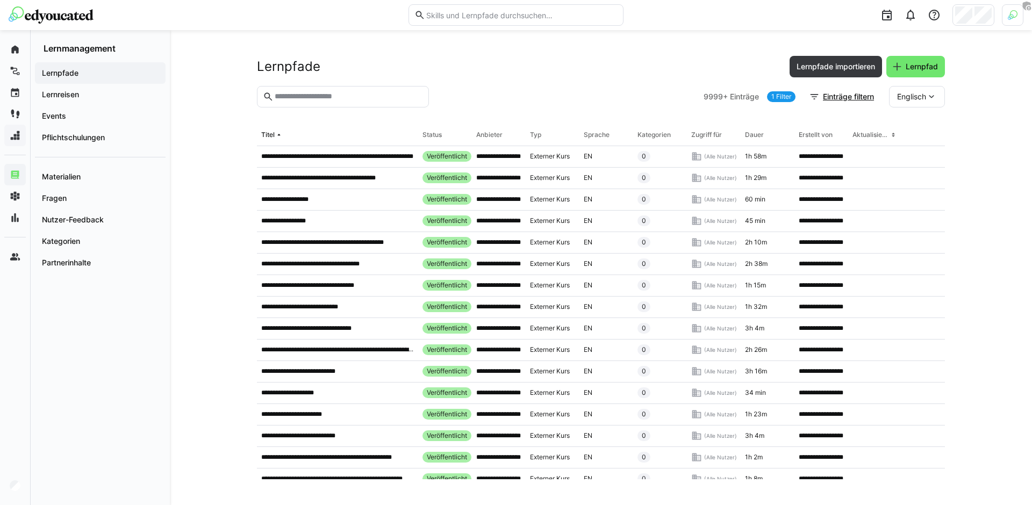
click at [762, 93] on div "9999+ Einträge 1 Filter Einträge filtern Englisch" at bounding box center [823, 96] width 241 height 21
click at [769, 97] on link "1 Filter" at bounding box center [781, 96] width 28 height 11
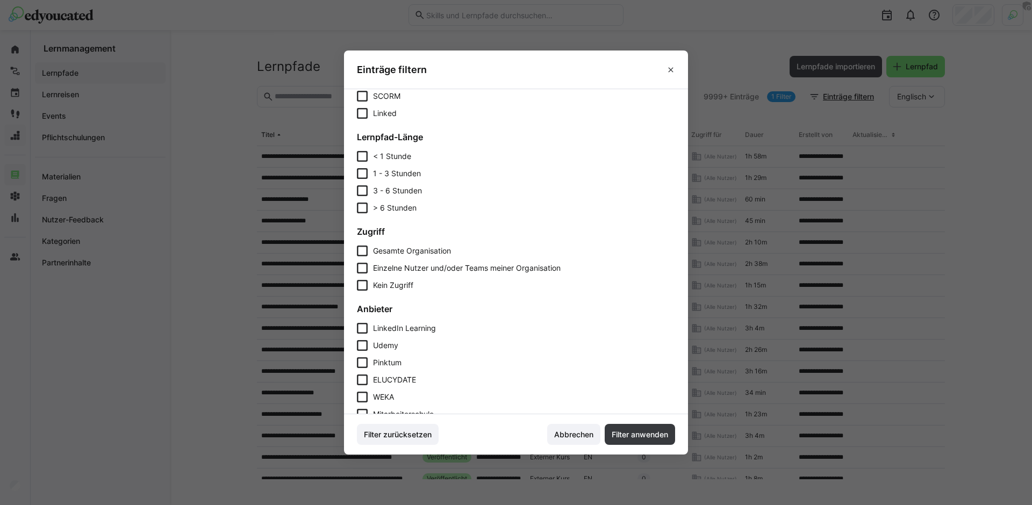
scroll to position [225, 0]
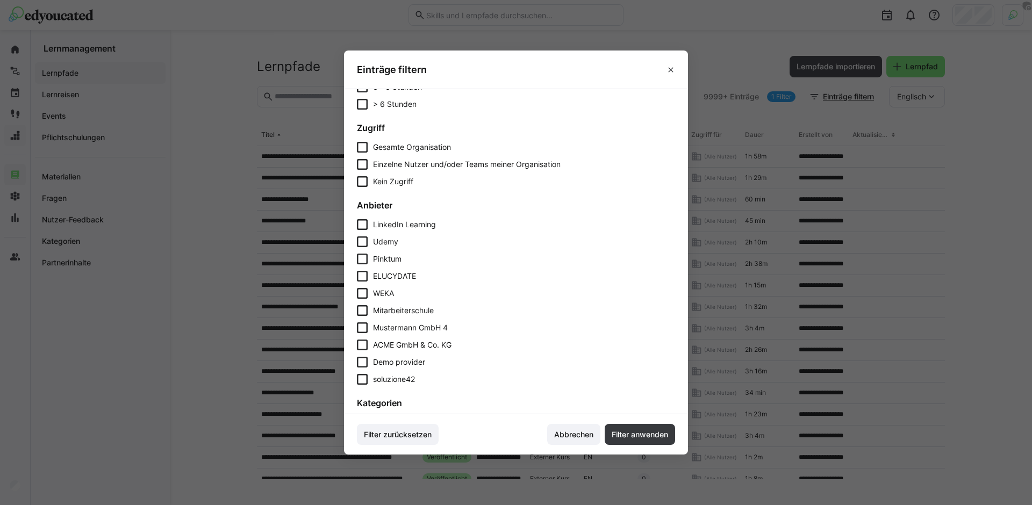
click at [412, 326] on span "Mustermann GmbH 4" at bounding box center [410, 327] width 75 height 11
drag, startPoint x: 420, startPoint y: 347, endPoint x: 481, endPoint y: 359, distance: 62.6
click at [420, 346] on span "ACME GmbH & Co. KG" at bounding box center [412, 345] width 78 height 11
click at [650, 451] on footer "Filter zurücksetzen Abbrechen Filter anwenden" at bounding box center [516, 434] width 344 height 40
click at [643, 441] on span "Filter anwenden" at bounding box center [639, 434] width 70 height 21
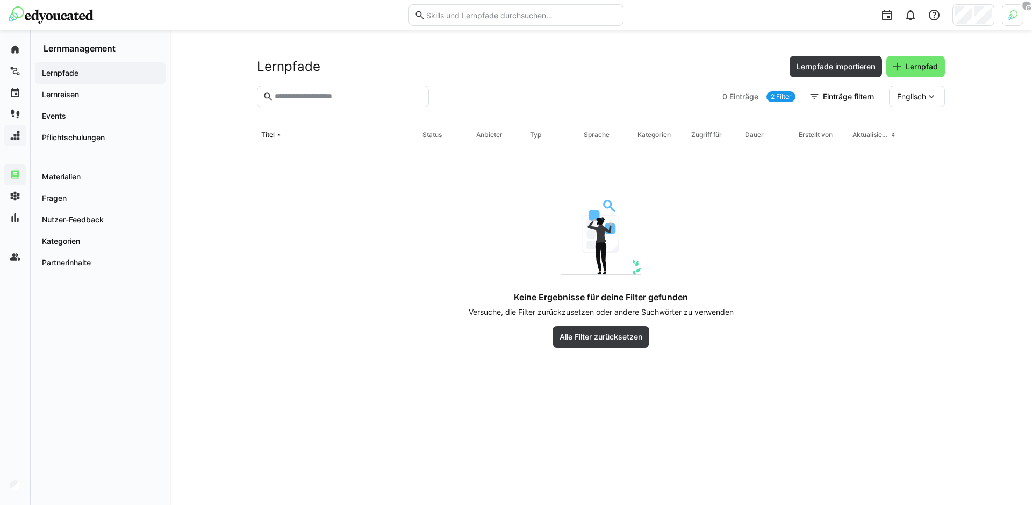
click at [781, 95] on link "2 Filter" at bounding box center [780, 96] width 29 height 11
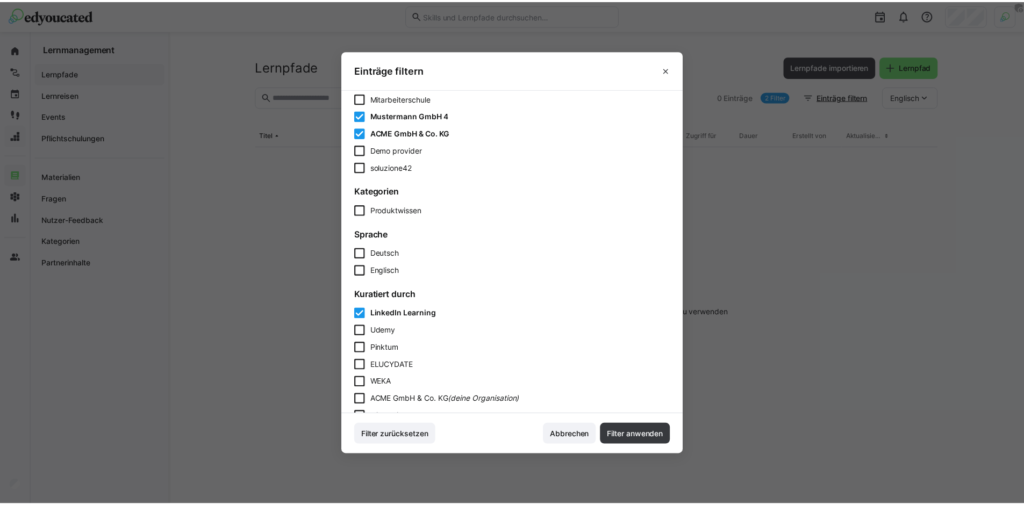
scroll to position [465, 0]
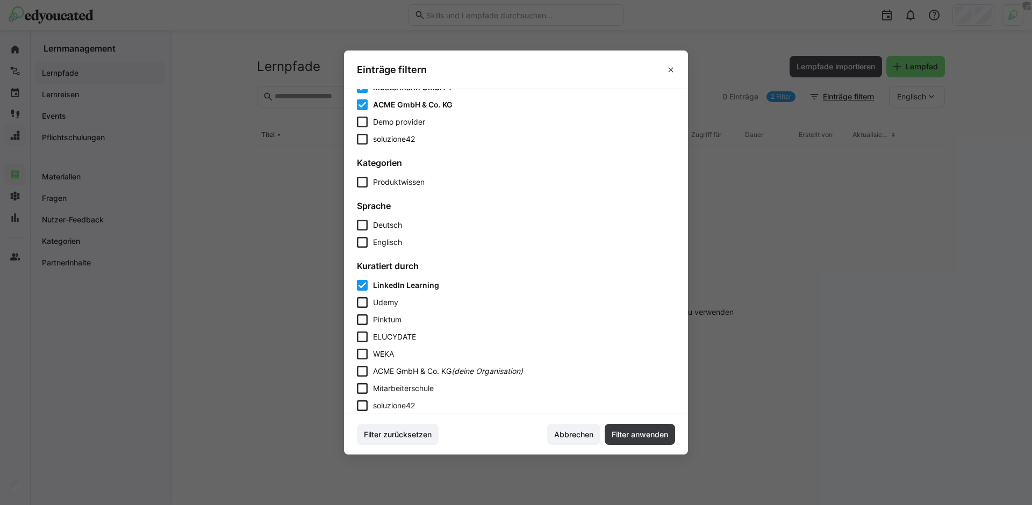
click at [405, 286] on span "LinkedIn Learning" at bounding box center [406, 284] width 66 height 9
click at [637, 437] on span "Filter anwenden" at bounding box center [640, 434] width 60 height 11
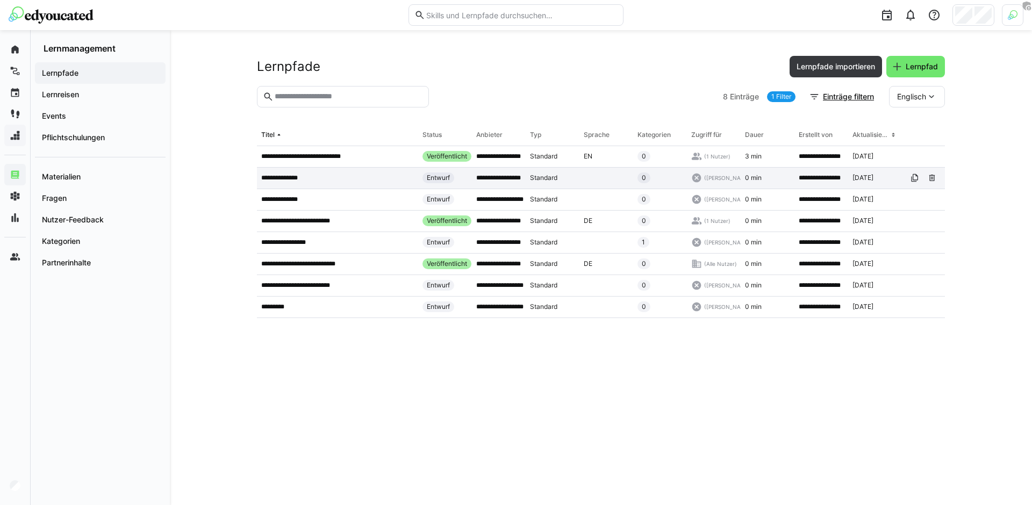
click at [347, 181] on app-table-first-column "**********" at bounding box center [337, 178] width 153 height 9
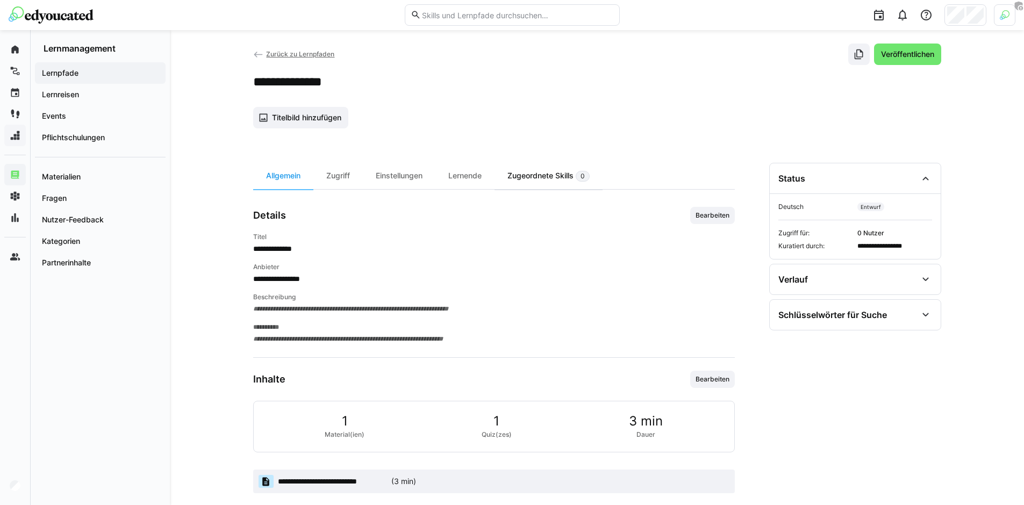
scroll to position [19, 0]
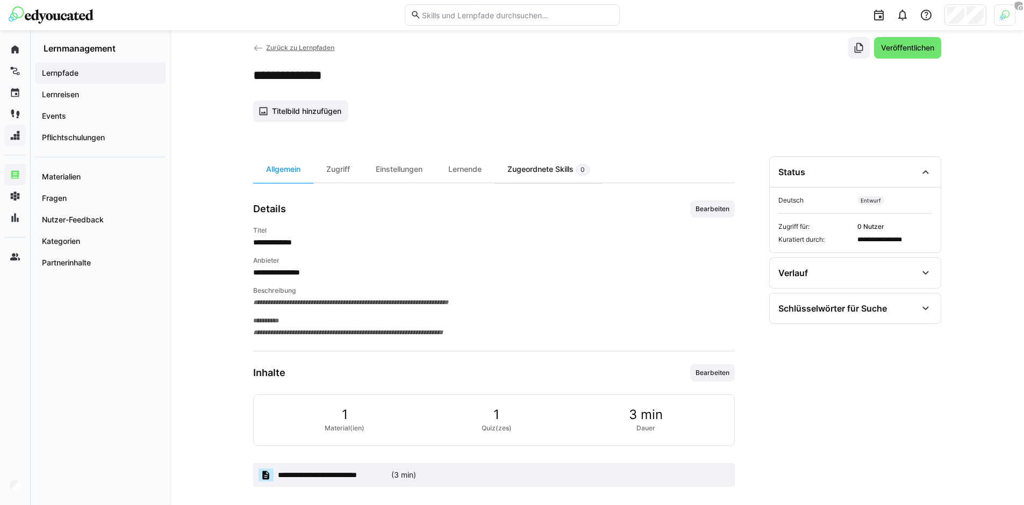
click at [524, 175] on div "Zugeordnete Skills 0" at bounding box center [548, 169] width 108 height 26
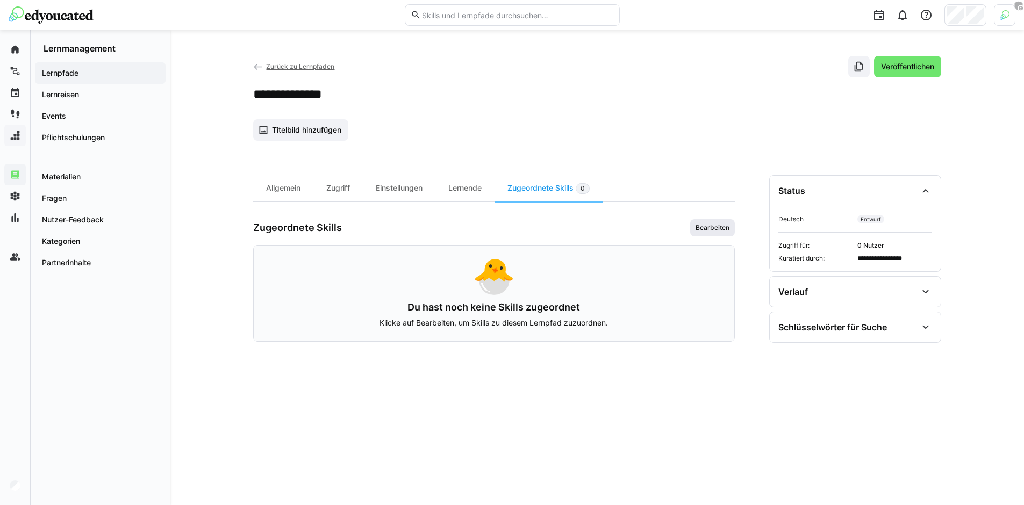
click at [703, 228] on span "Bearbeiten" at bounding box center [712, 228] width 36 height 9
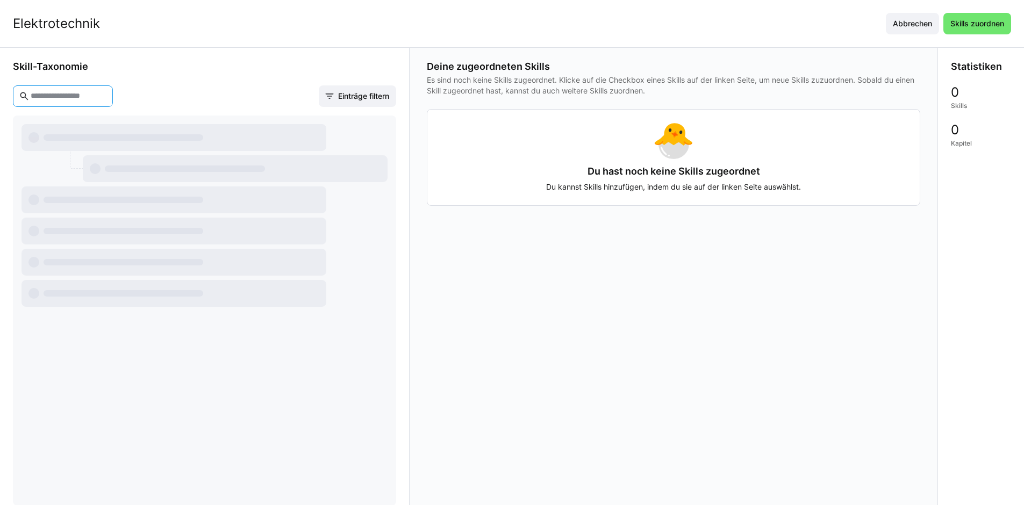
click at [100, 96] on input "text" at bounding box center [68, 96] width 77 height 10
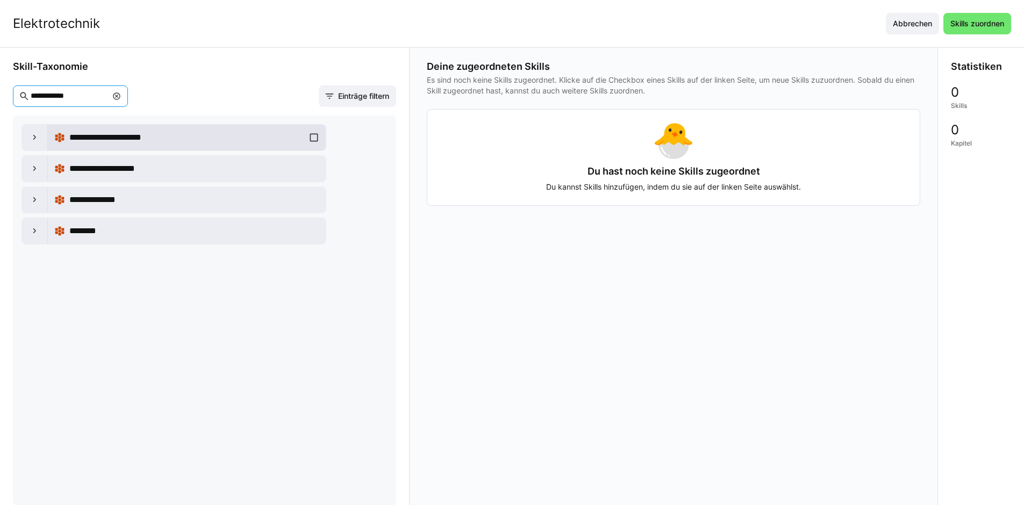
scroll to position [1, 0]
type input "**********"
click at [35, 146] on div at bounding box center [35, 137] width 26 height 26
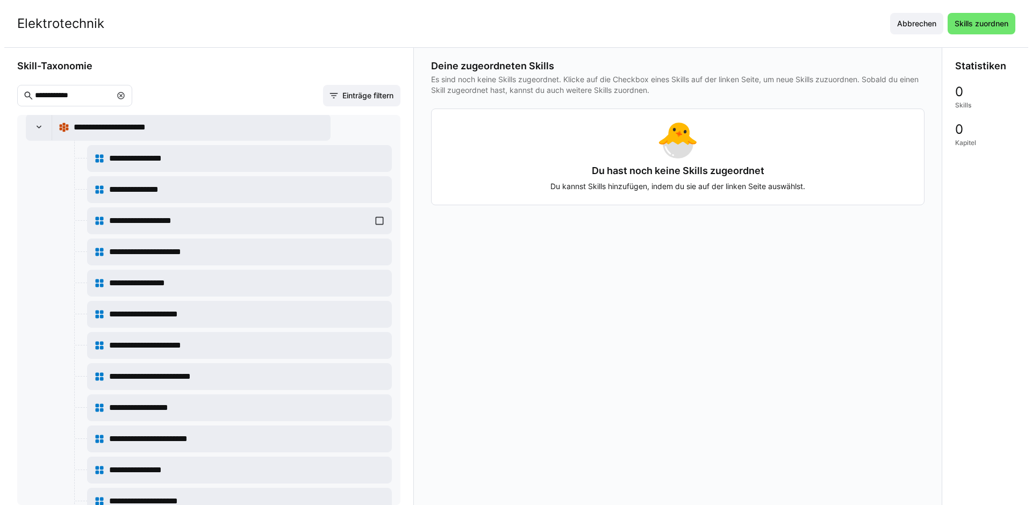
scroll to position [0, 0]
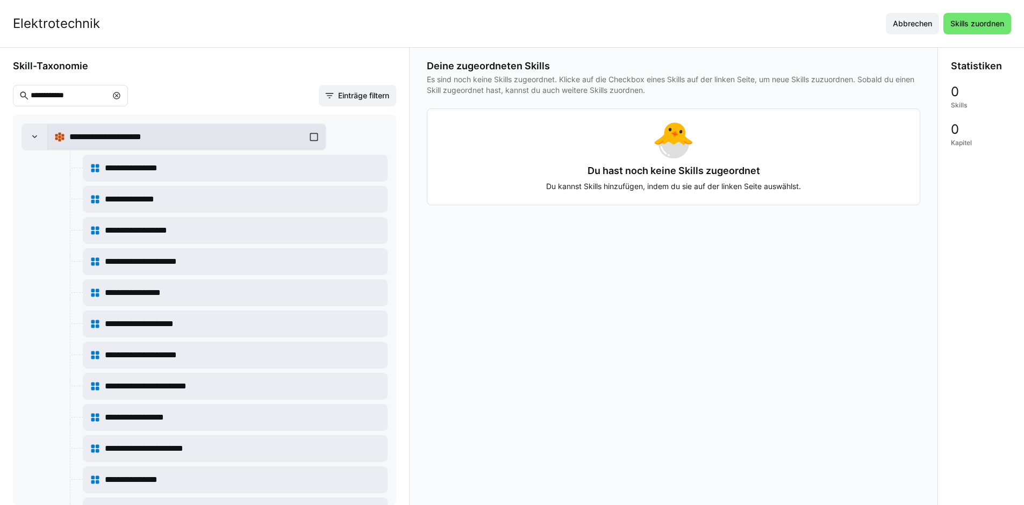
click at [305, 136] on div "**********" at bounding box center [186, 136] width 265 height 21
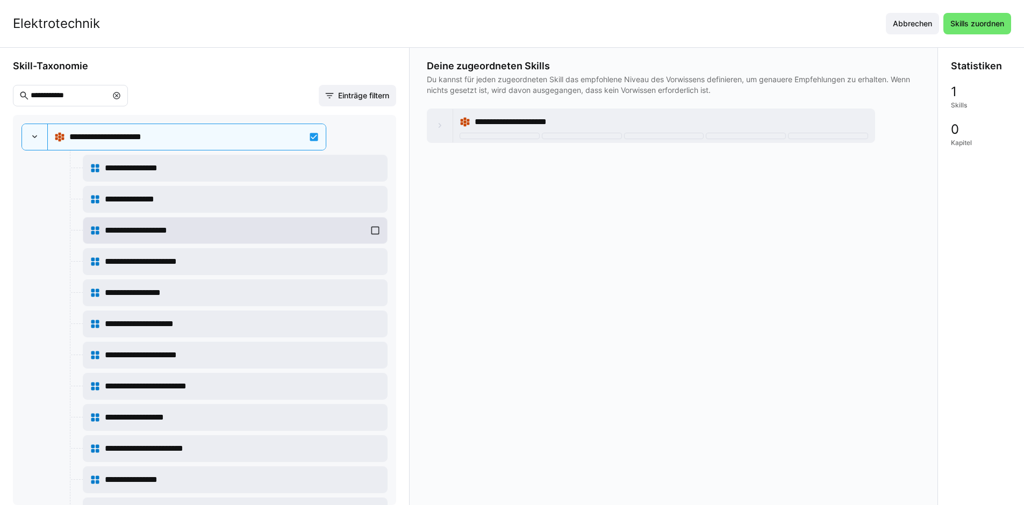
click at [370, 229] on div "**********" at bounding box center [235, 230] width 291 height 21
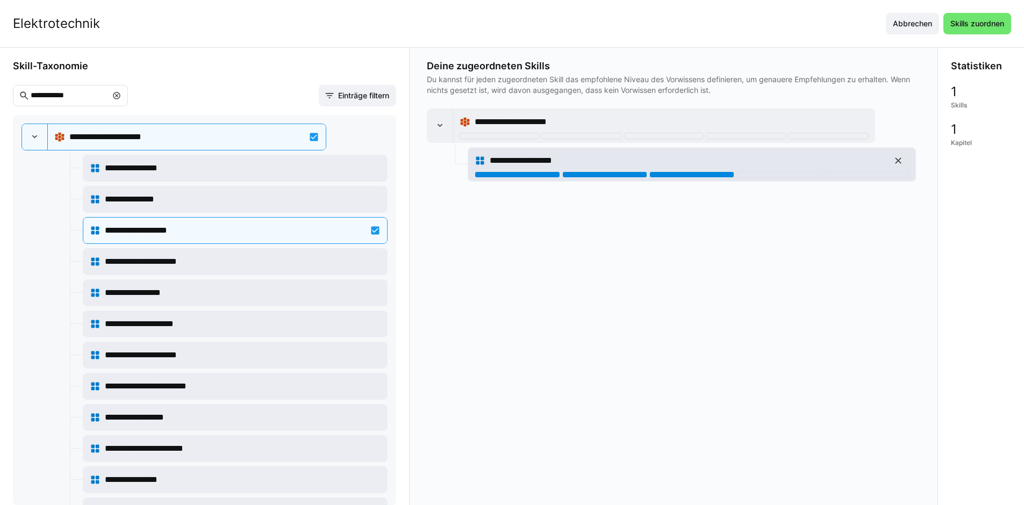
click at [689, 177] on div at bounding box center [691, 174] width 85 height 6
click at [859, 172] on div at bounding box center [866, 174] width 85 height 6
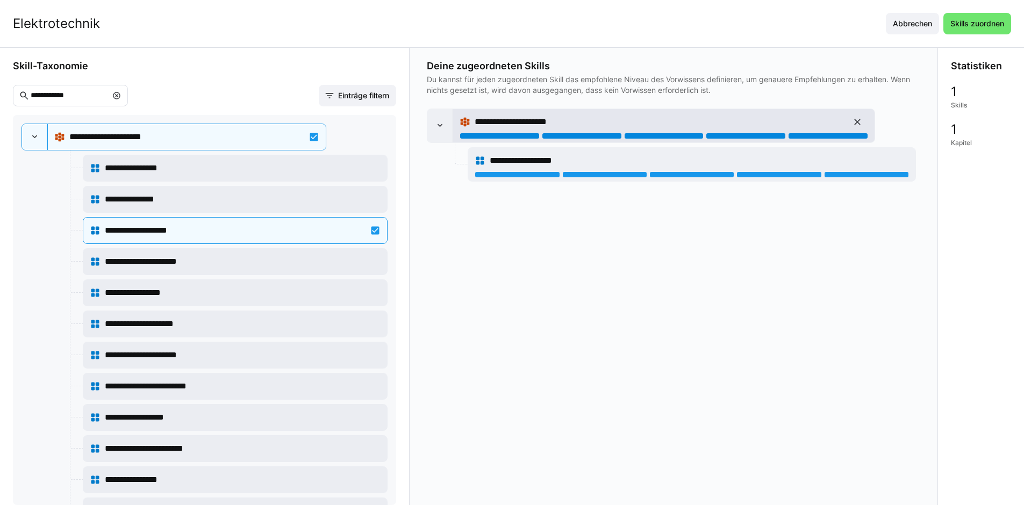
click at [840, 136] on div at bounding box center [828, 136] width 80 height 6
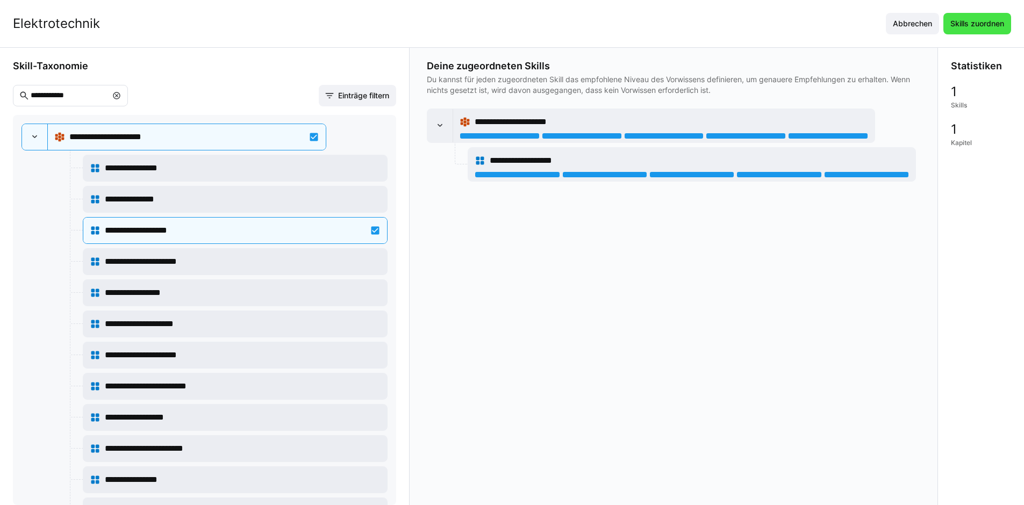
click at [989, 26] on span "Skills zuordnen" at bounding box center [976, 23] width 57 height 11
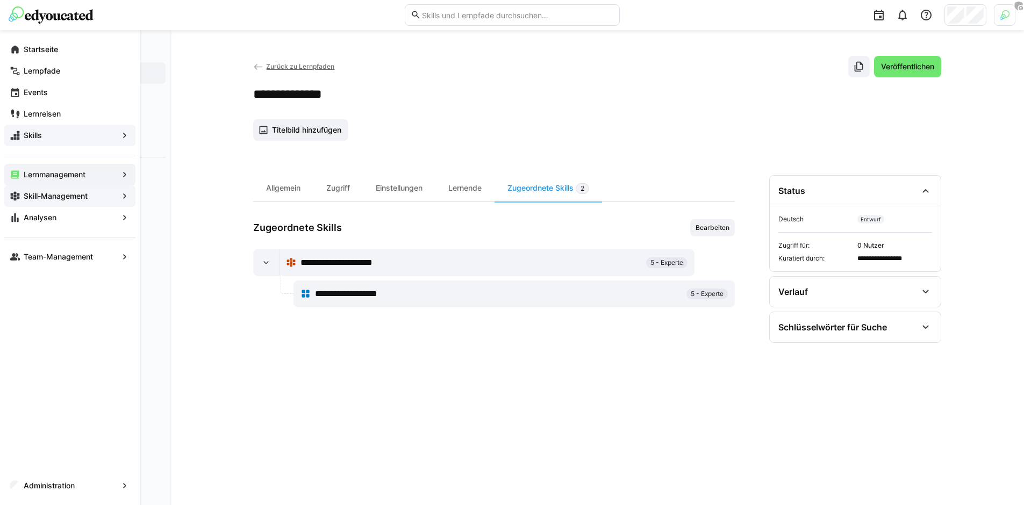
click at [0, 0] on app-navigation-label "Skill-Management" at bounding box center [0, 0] width 0 height 0
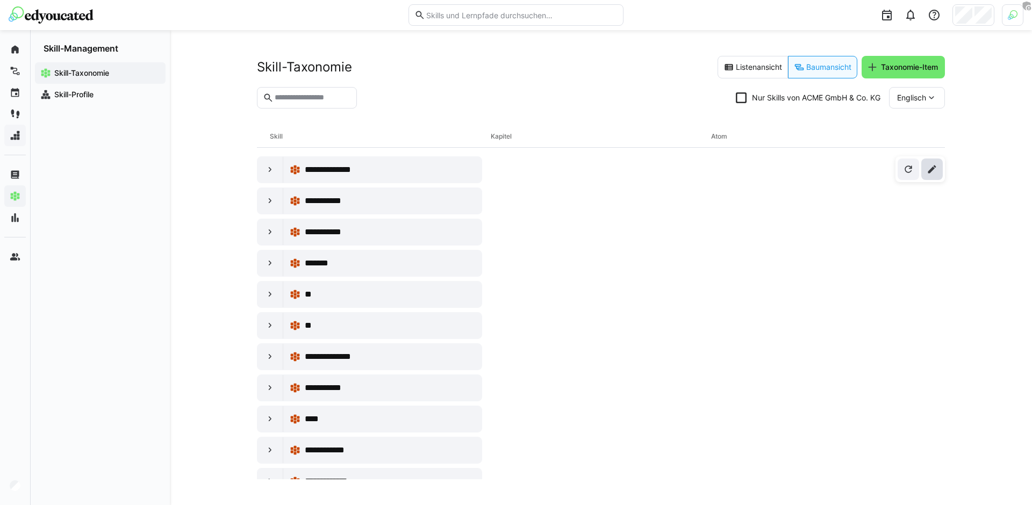
click at [937, 172] on span at bounding box center [931, 169] width 21 height 21
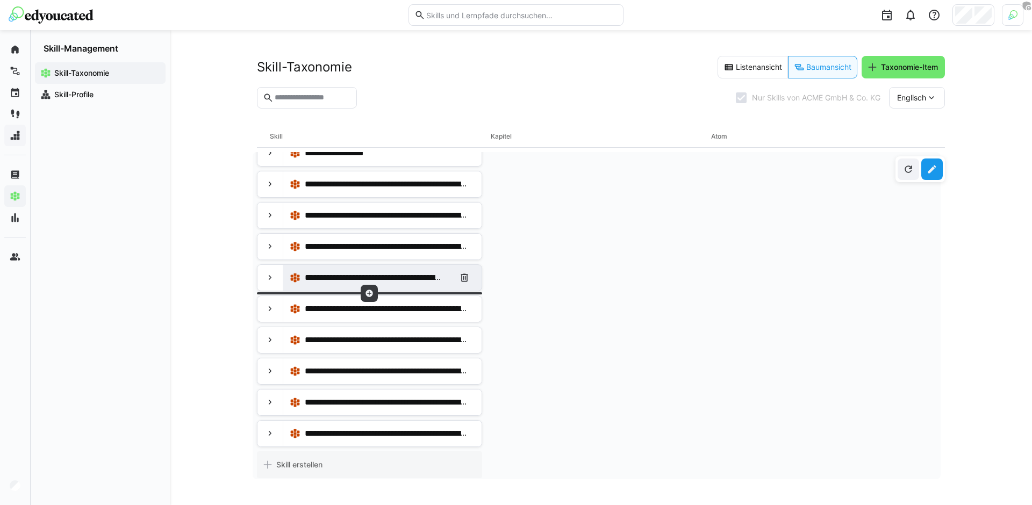
scroll to position [269, 0]
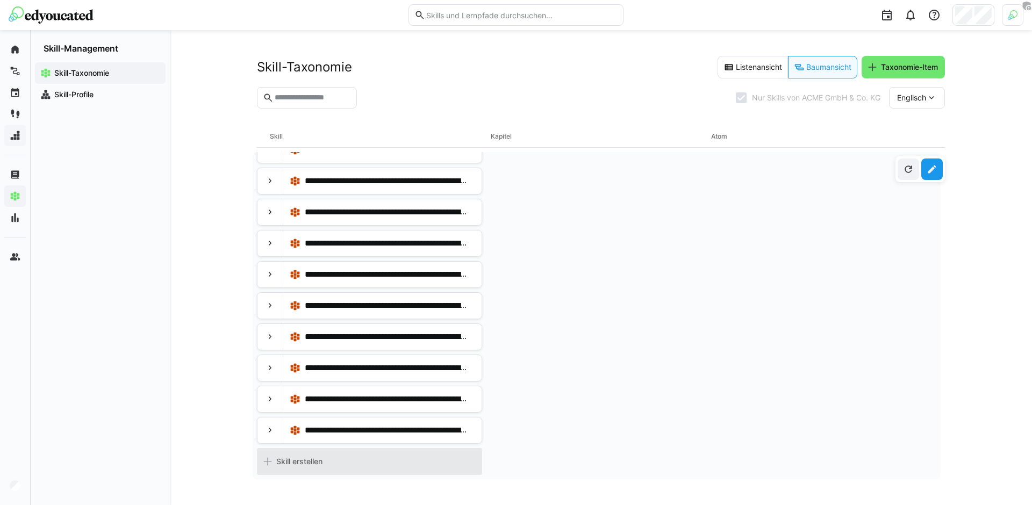
click at [342, 464] on div "Skill erstellen" at bounding box center [369, 461] width 225 height 27
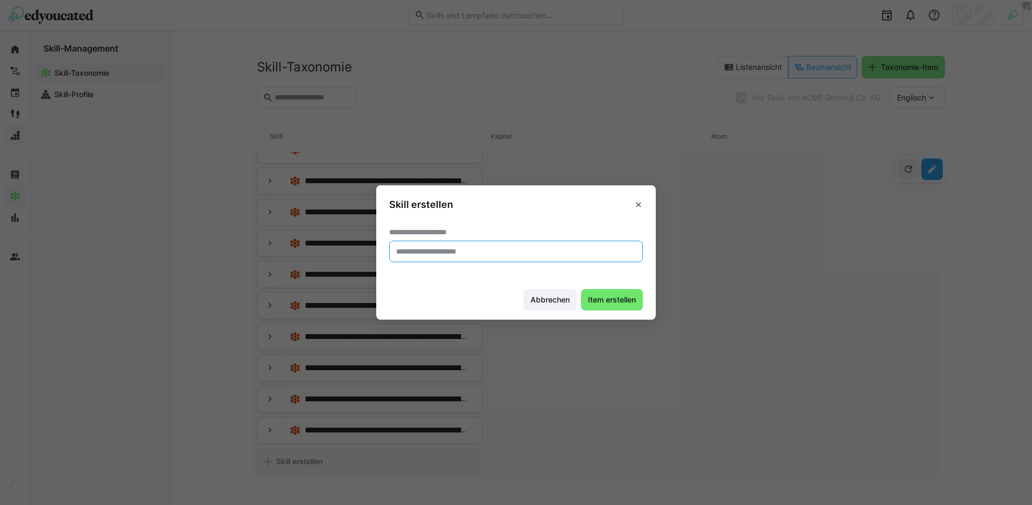
click at [478, 253] on input "text" at bounding box center [516, 252] width 242 height 10
type input "**********"
click at [581, 289] on button "Item erstellen" at bounding box center [612, 299] width 62 height 21
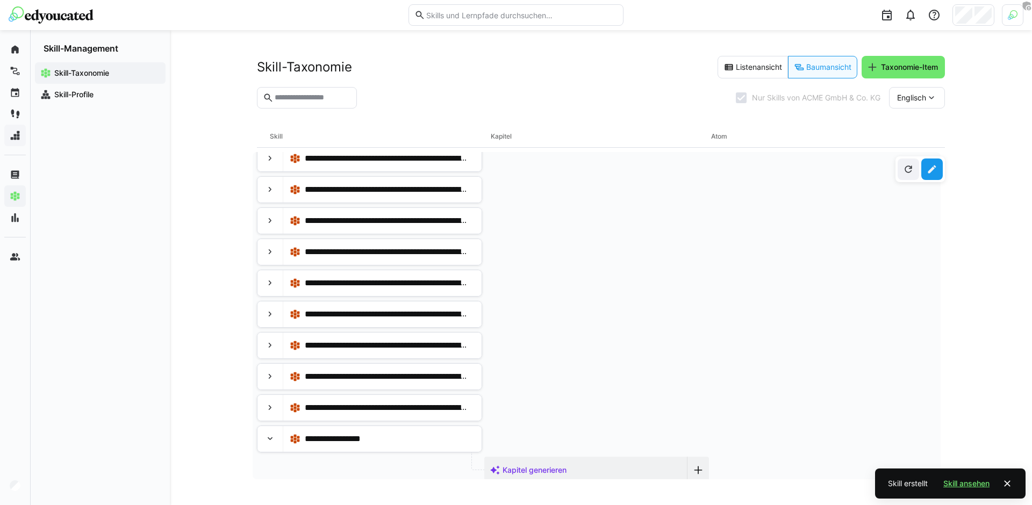
scroll to position [332, 0]
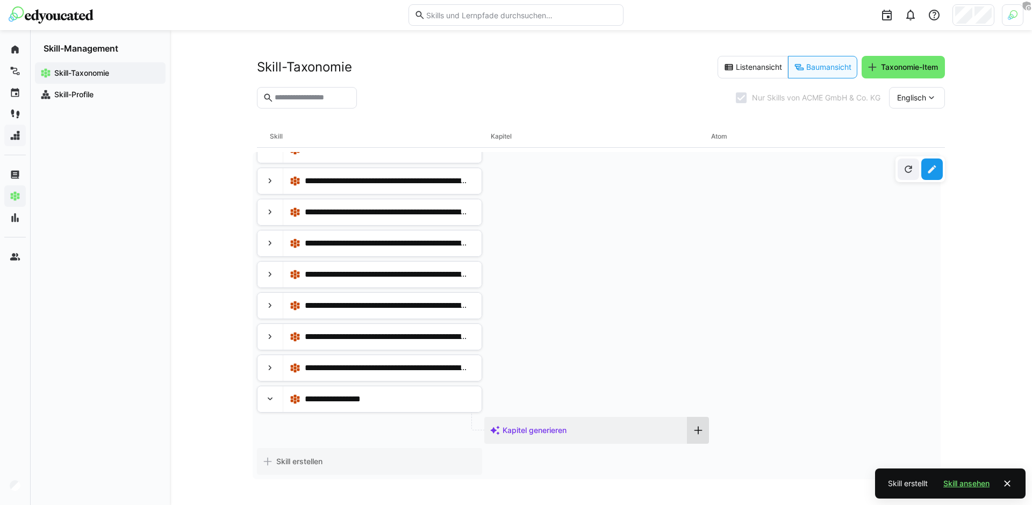
click at [690, 436] on div at bounding box center [697, 430] width 21 height 27
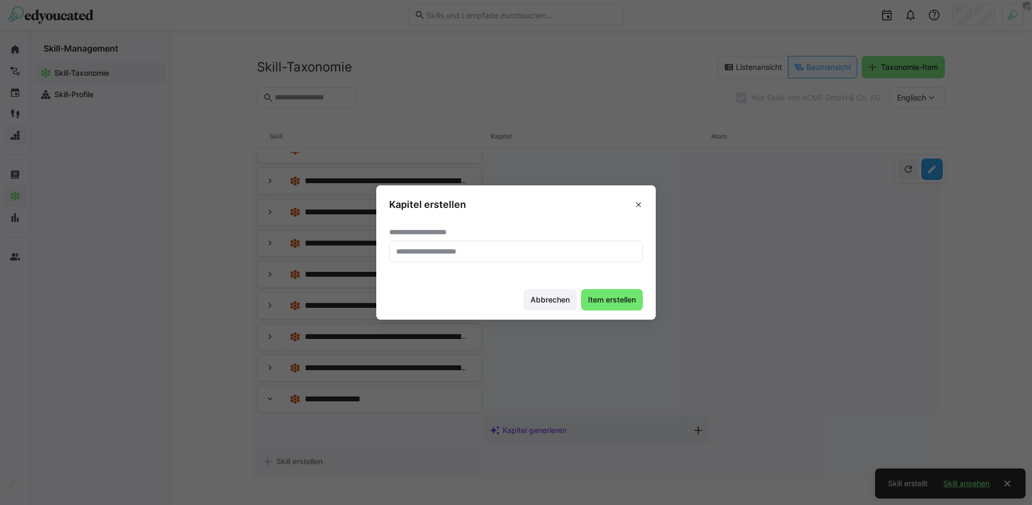
click at [504, 255] on input "text" at bounding box center [516, 252] width 242 height 10
type input "****"
type input "**********"
click at [614, 303] on span "Item erstellen" at bounding box center [611, 299] width 51 height 11
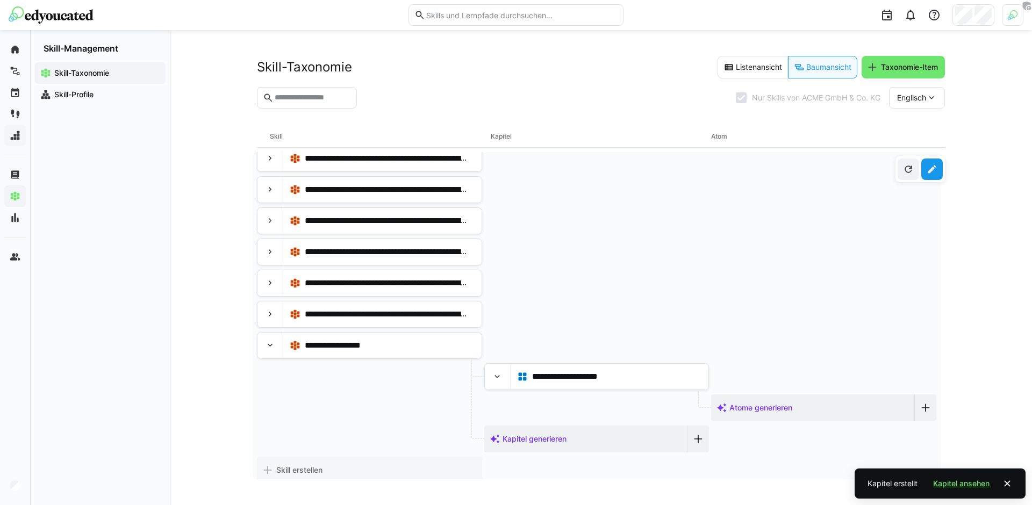
scroll to position [394, 0]
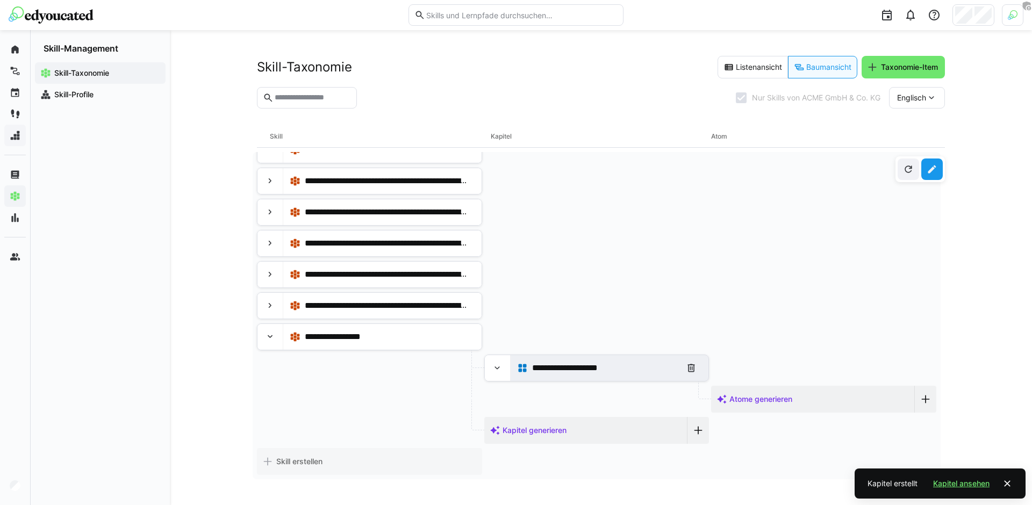
click at [567, 371] on span "**********" at bounding box center [574, 368] width 84 height 13
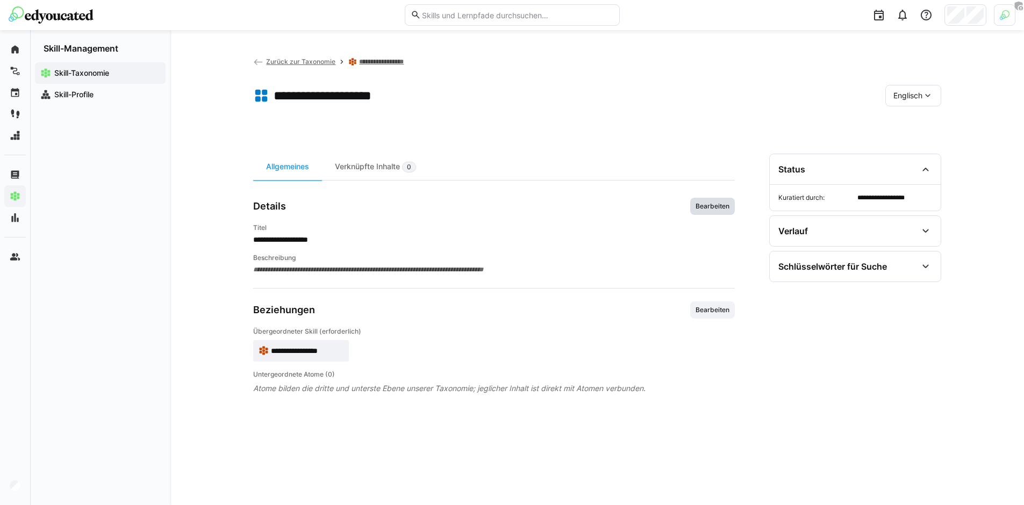
click at [708, 211] on span "Bearbeiten" at bounding box center [712, 206] width 45 height 17
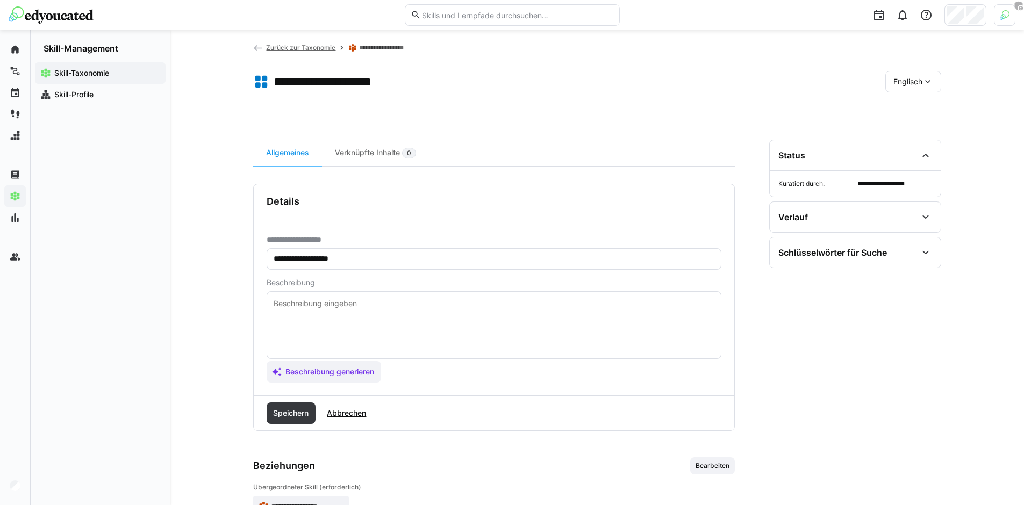
scroll to position [21, 0]
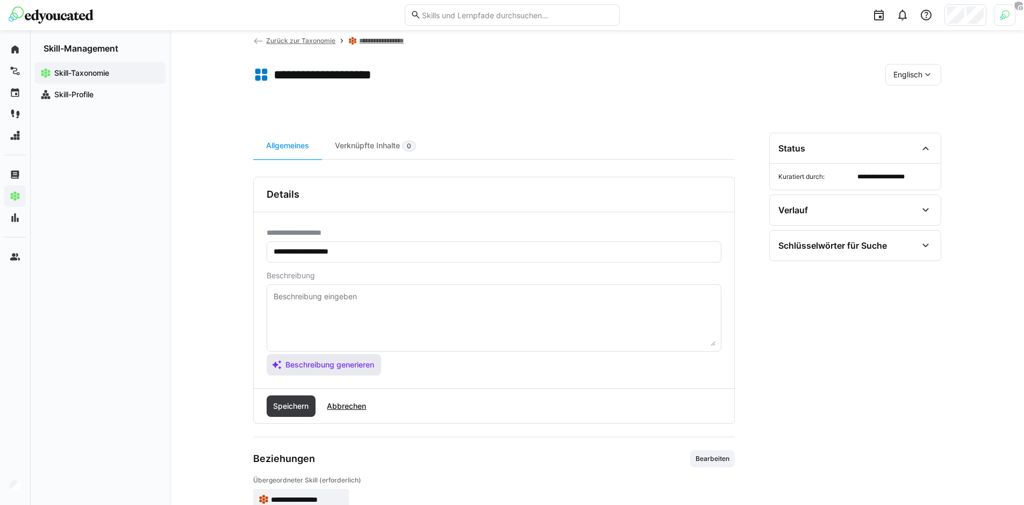
click at [342, 362] on span "Beschreibung generieren" at bounding box center [330, 364] width 92 height 11
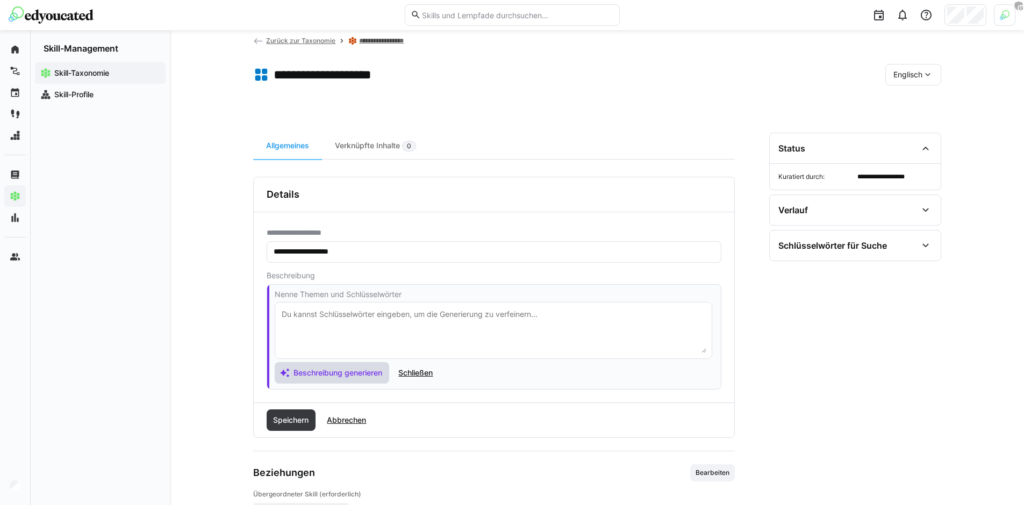
click at [341, 372] on span "Beschreibung generieren" at bounding box center [338, 373] width 92 height 11
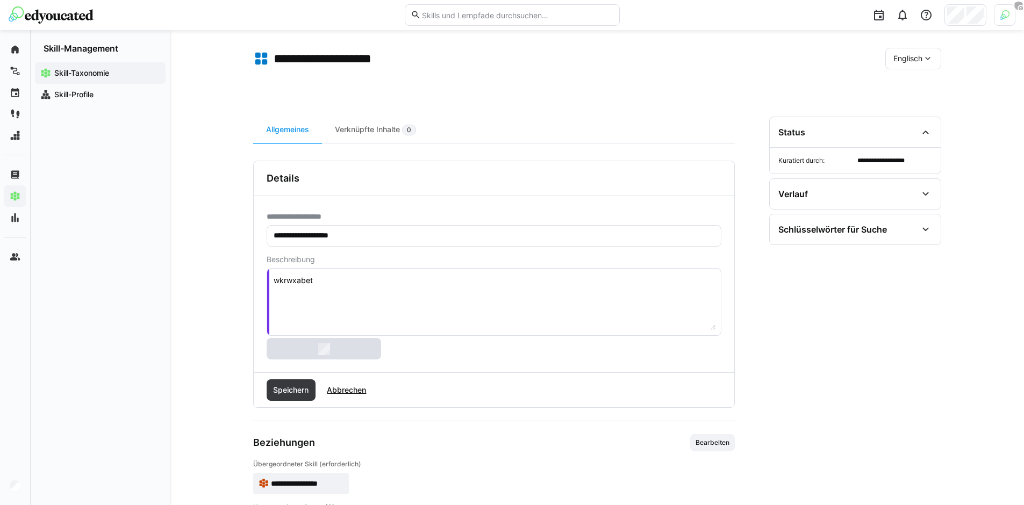
scroll to position [84, 0]
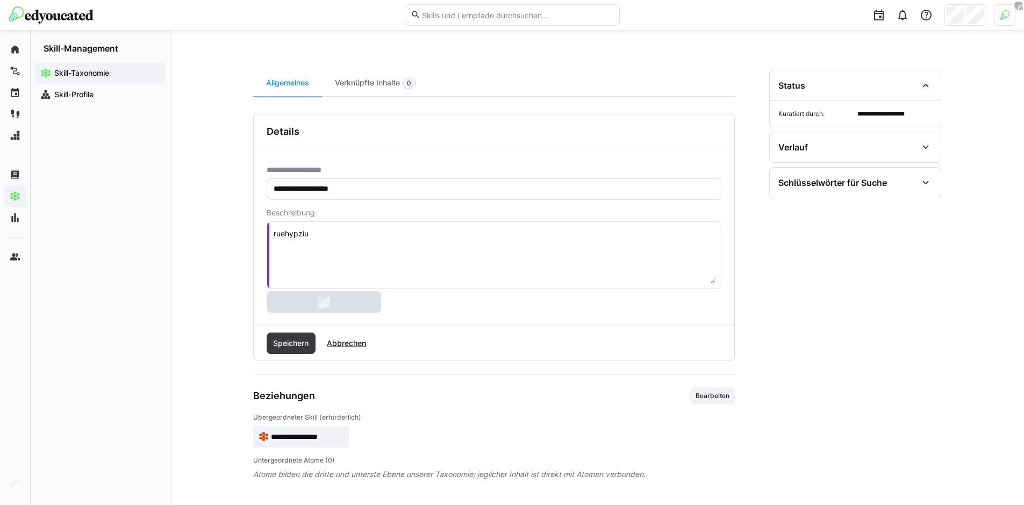
type textarea "dbaadazjqw"
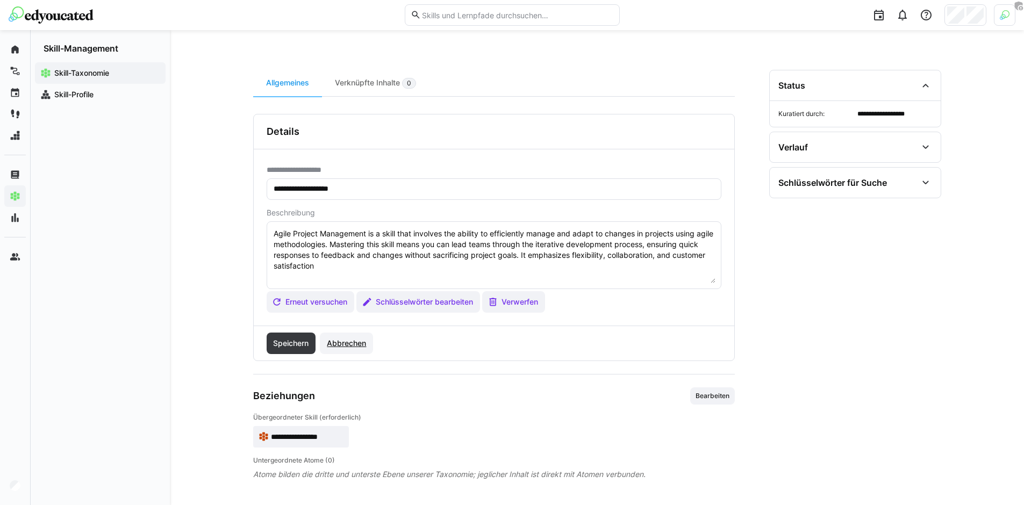
type textarea "Agile Project Management is a skill that involves the ability to efficiently ma…"
click at [292, 343] on span "Speichern" at bounding box center [290, 343] width 39 height 11
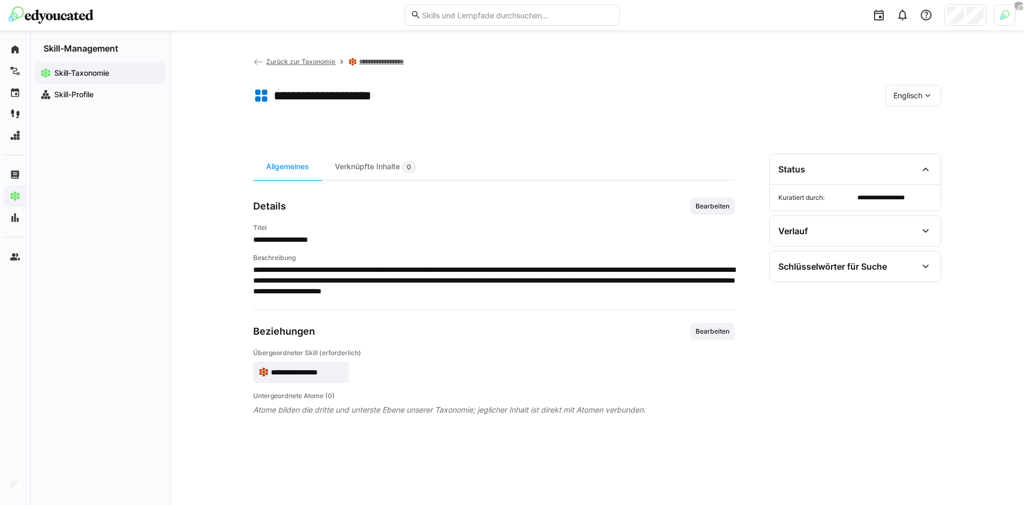
scroll to position [0, 0]
click at [384, 168] on div "Verknüpfte Inhalte 0" at bounding box center [375, 167] width 107 height 26
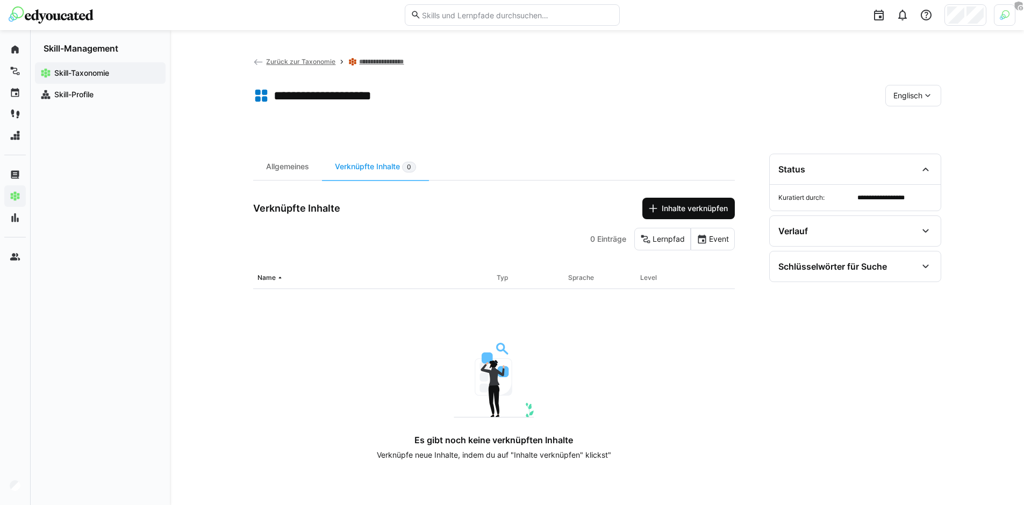
click at [697, 208] on span "Inhalte verknüpfen" at bounding box center [694, 208] width 69 height 11
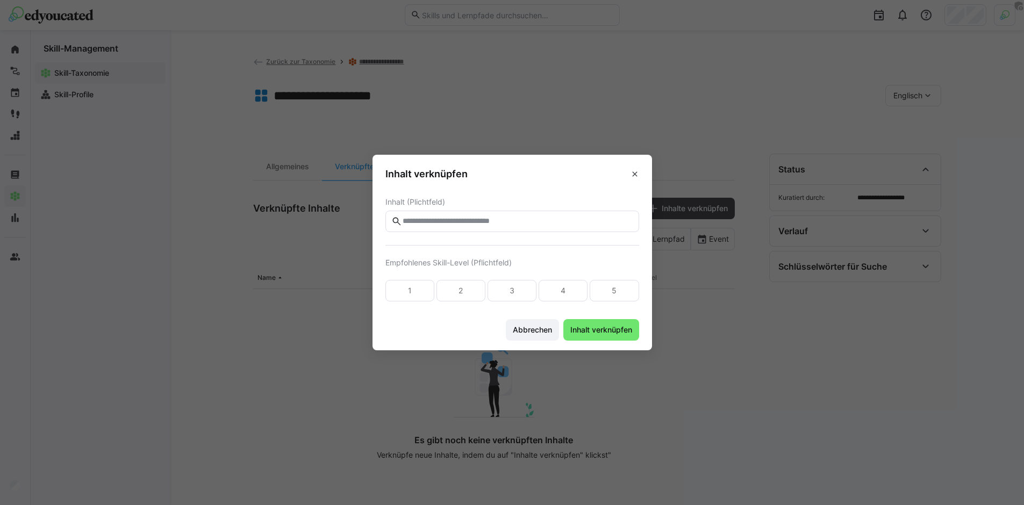
click at [522, 224] on input "text" at bounding box center [516, 222] width 231 height 10
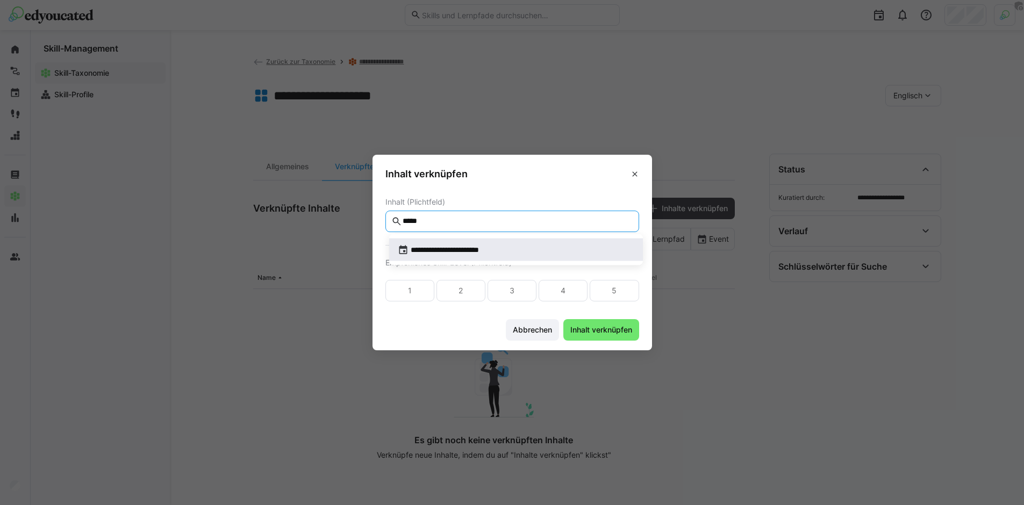
type input "*****"
click at [504, 242] on span "**********" at bounding box center [516, 250] width 254 height 23
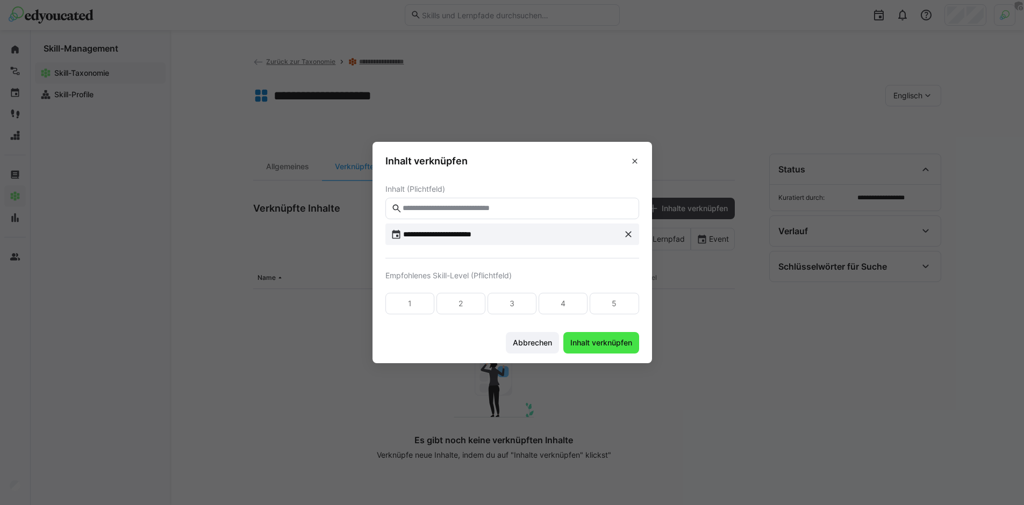
click at [598, 341] on span "Inhalt verknüpfen" at bounding box center [600, 342] width 65 height 11
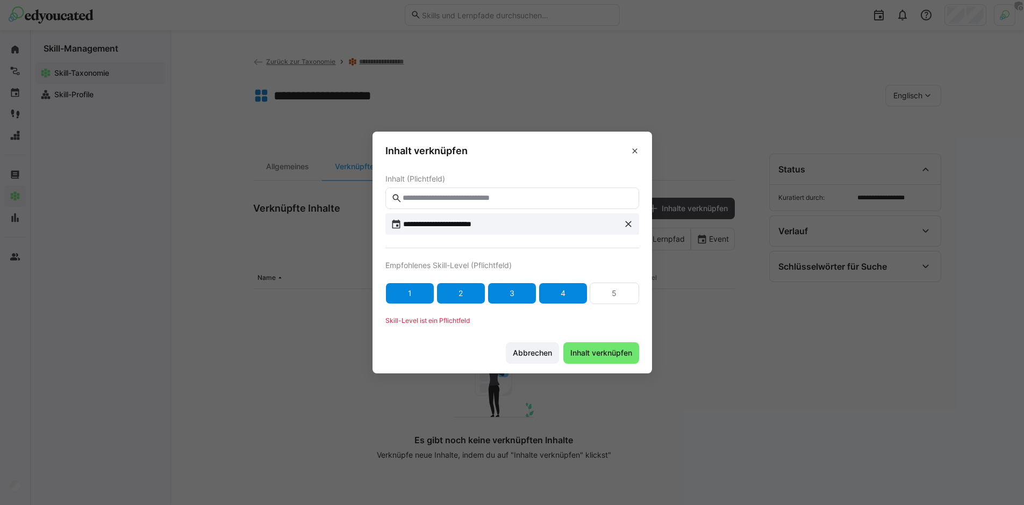
click at [565, 291] on div "4" at bounding box center [562, 293] width 5 height 11
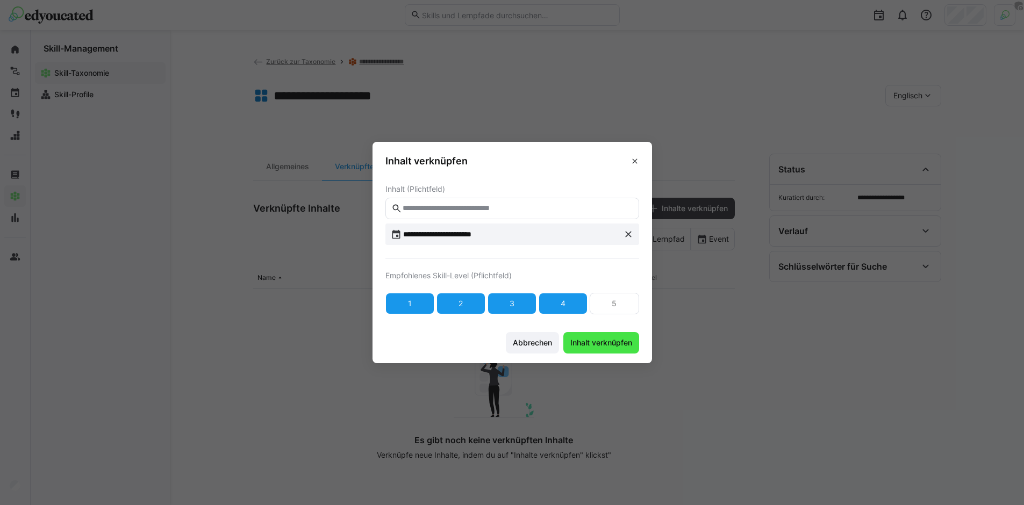
click at [597, 350] on span "Inhalt verknüpfen" at bounding box center [601, 342] width 76 height 21
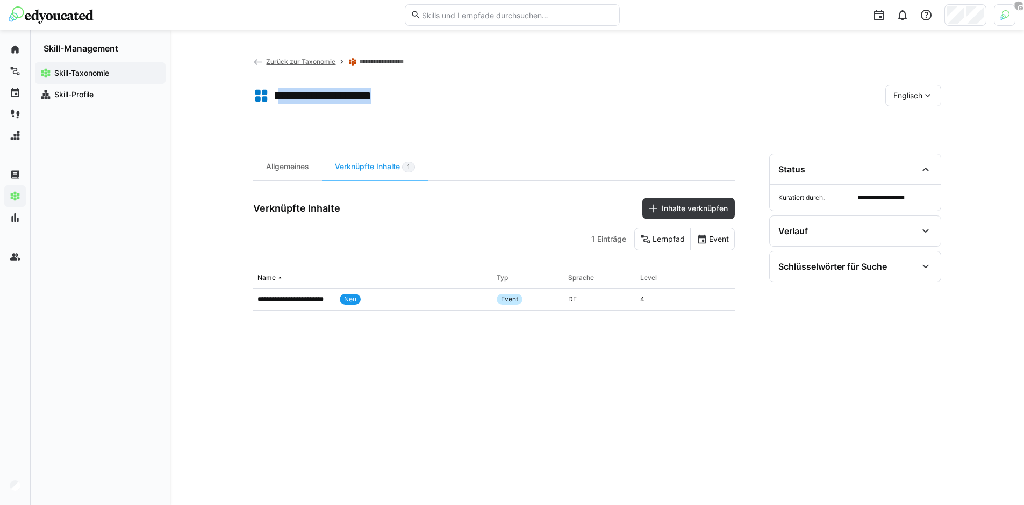
drag, startPoint x: 283, startPoint y: 94, endPoint x: 441, endPoint y: 93, distance: 157.4
click at [441, 92] on app-toolbar "**********" at bounding box center [597, 97] width 688 height 43
click at [441, 93] on app-toolbar "**********" at bounding box center [597, 97] width 688 height 43
drag, startPoint x: 372, startPoint y: 98, endPoint x: 280, endPoint y: 99, distance: 91.3
click at [280, 99] on app-toolbar "**********" at bounding box center [597, 97] width 688 height 43
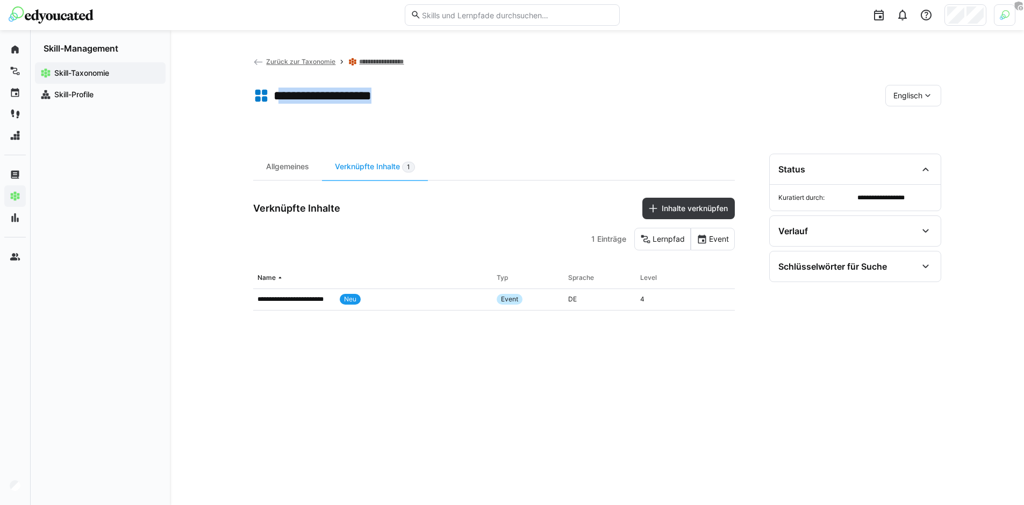
click at [323, 98] on h1 "**********" at bounding box center [335, 96] width 124 height 16
click at [331, 97] on h1 "**********" at bounding box center [335, 96] width 124 height 16
click at [500, 369] on div "**********" at bounding box center [493, 317] width 481 height 326
